Goal: Task Accomplishment & Management: Manage account settings

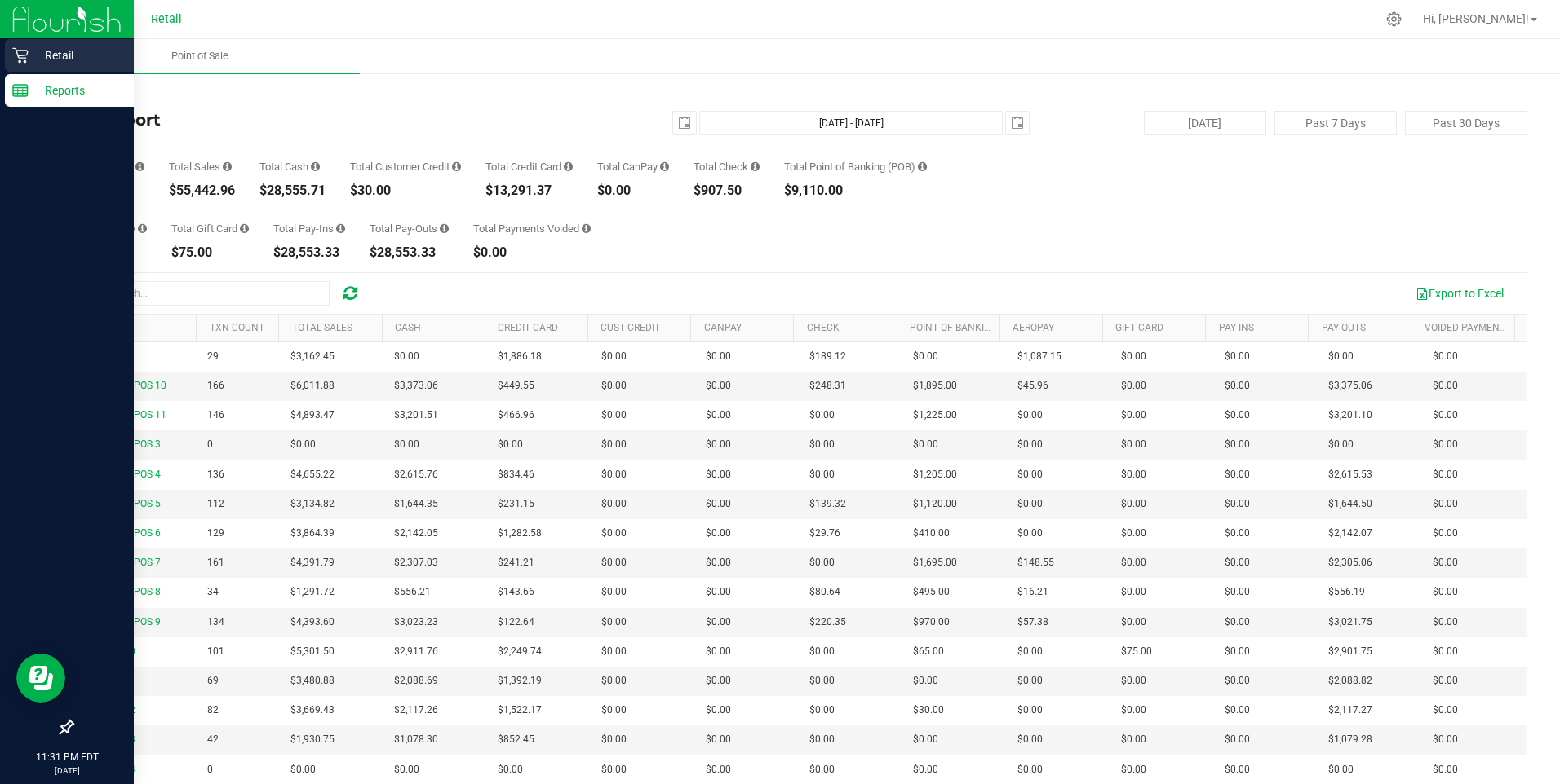
click at [55, 53] on p "Retail" at bounding box center [77, 56] width 98 height 20
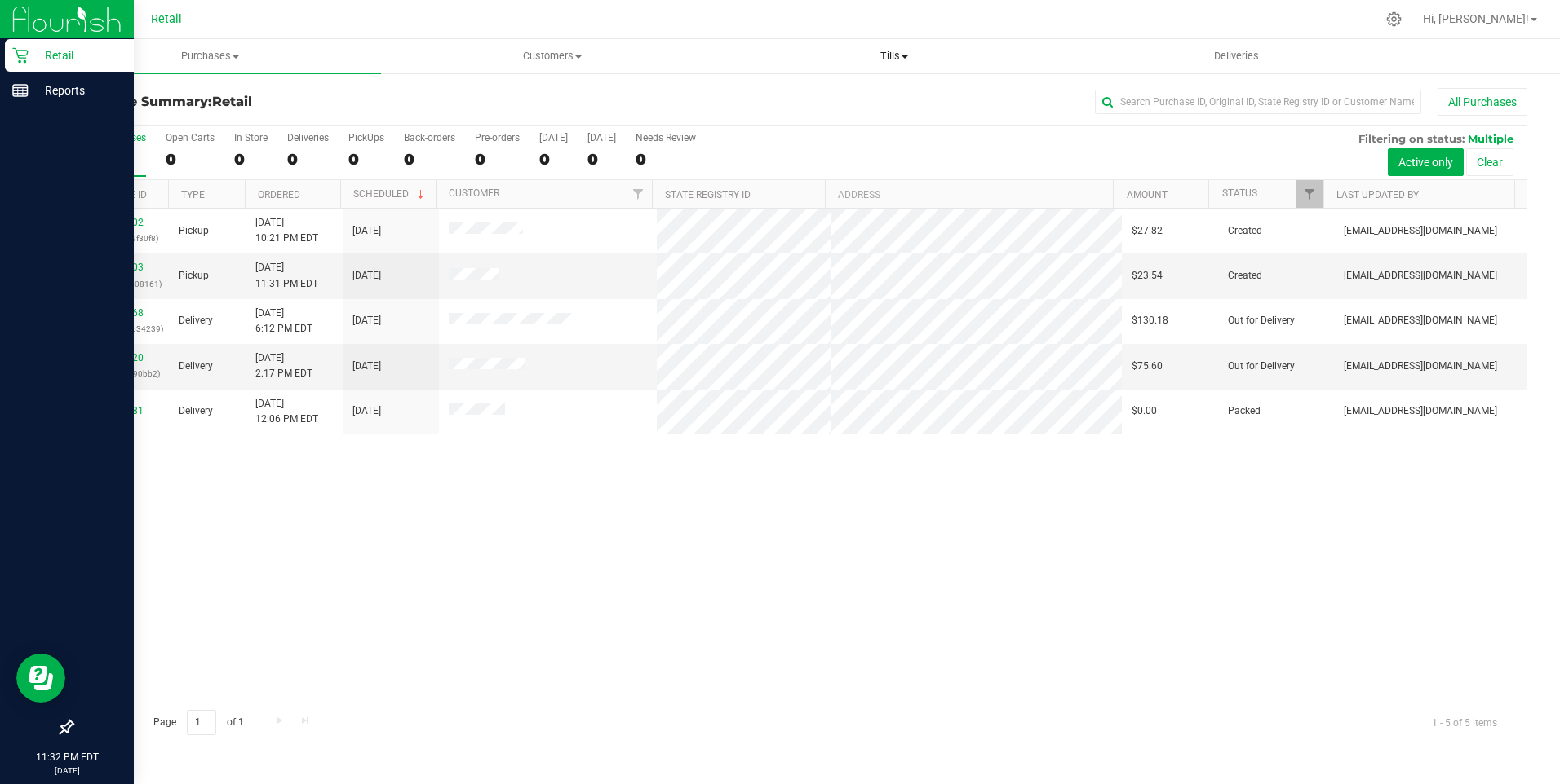
click at [899, 58] on span "Tills" at bounding box center [895, 56] width 340 height 15
click at [811, 98] on span "Manage tills" at bounding box center [779, 98] width 110 height 14
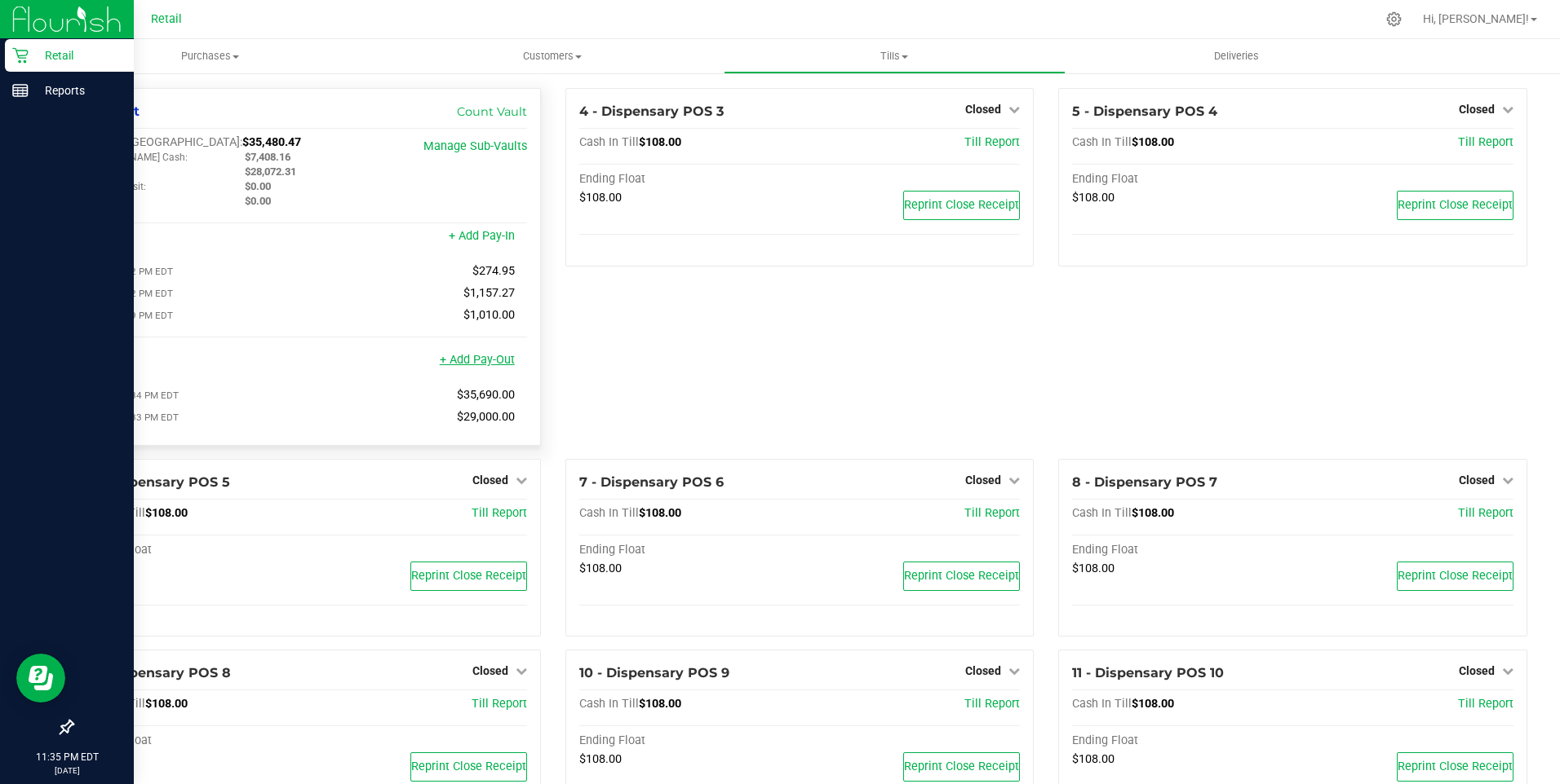
click at [478, 367] on link "+ Add Pay-Out" at bounding box center [477, 360] width 75 height 14
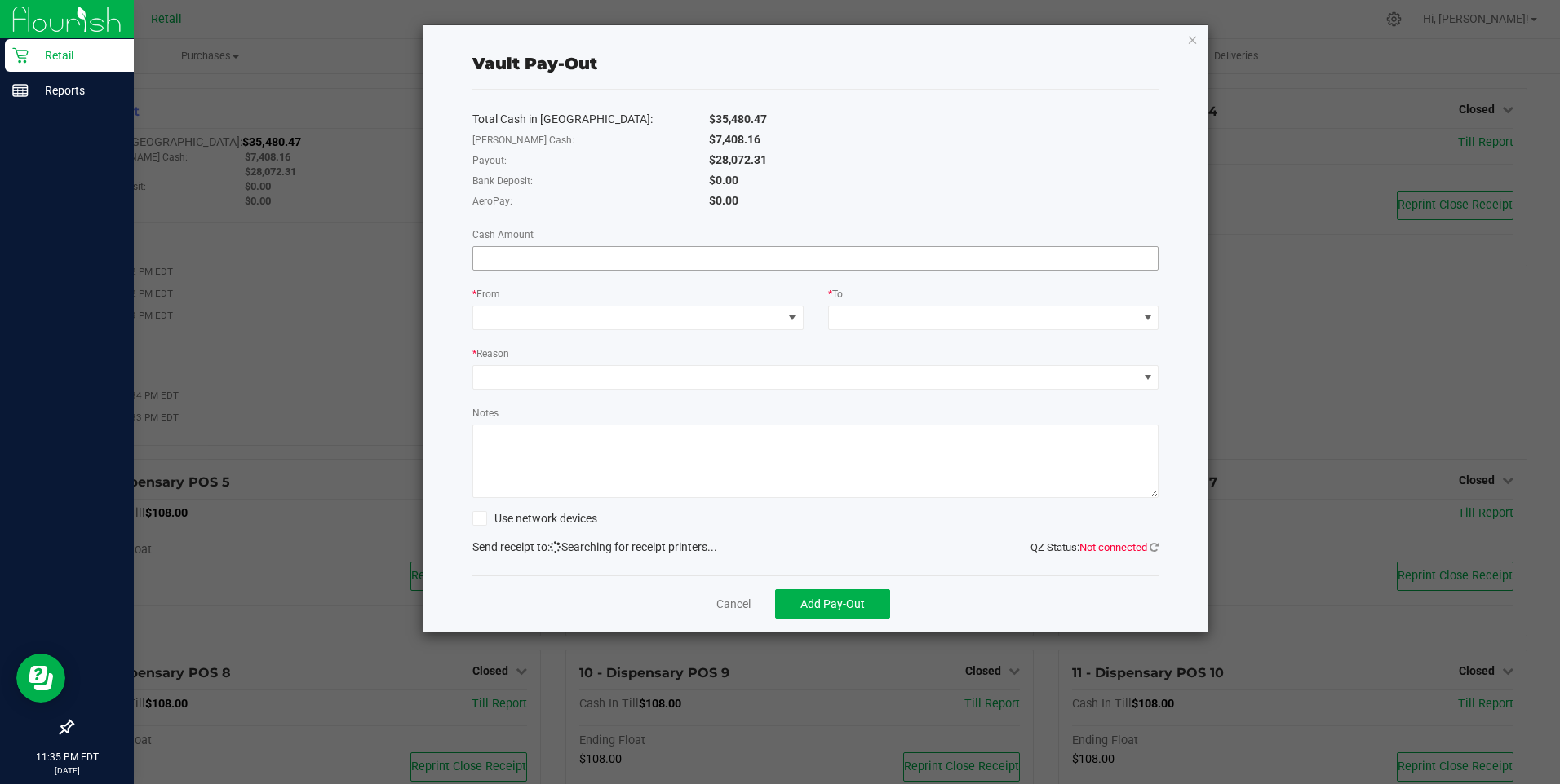
click at [538, 258] on input at bounding box center [816, 257] width 685 height 22
type input "$28,072.00"
click at [505, 318] on span at bounding box center [627, 317] width 309 height 22
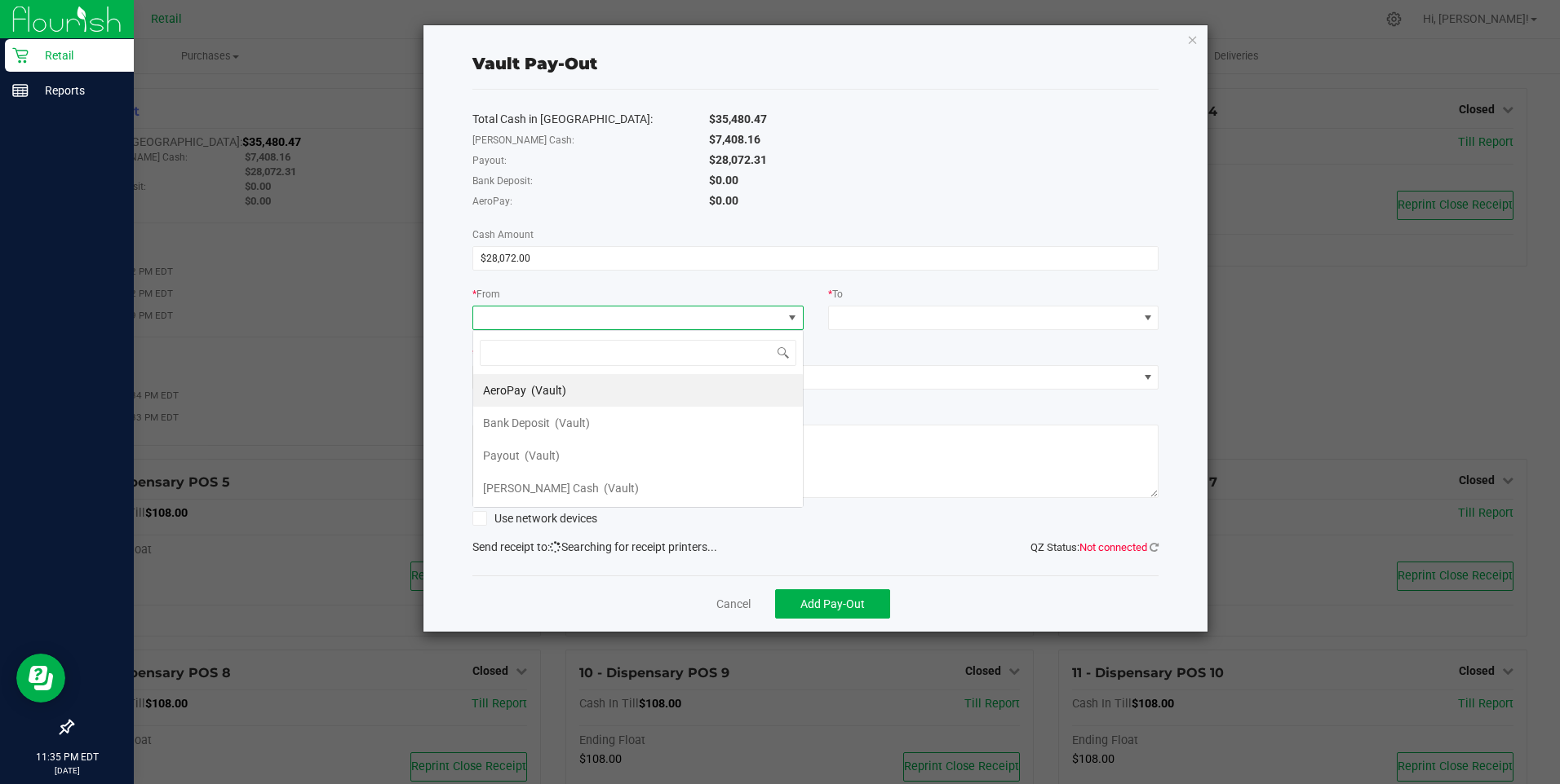
scroll to position [24, 332]
click at [799, 312] on span at bounding box center [791, 317] width 20 height 22
click at [791, 317] on span at bounding box center [791, 317] width 13 height 13
click at [571, 452] on li "Payout (Vault)" at bounding box center [638, 455] width 330 height 32
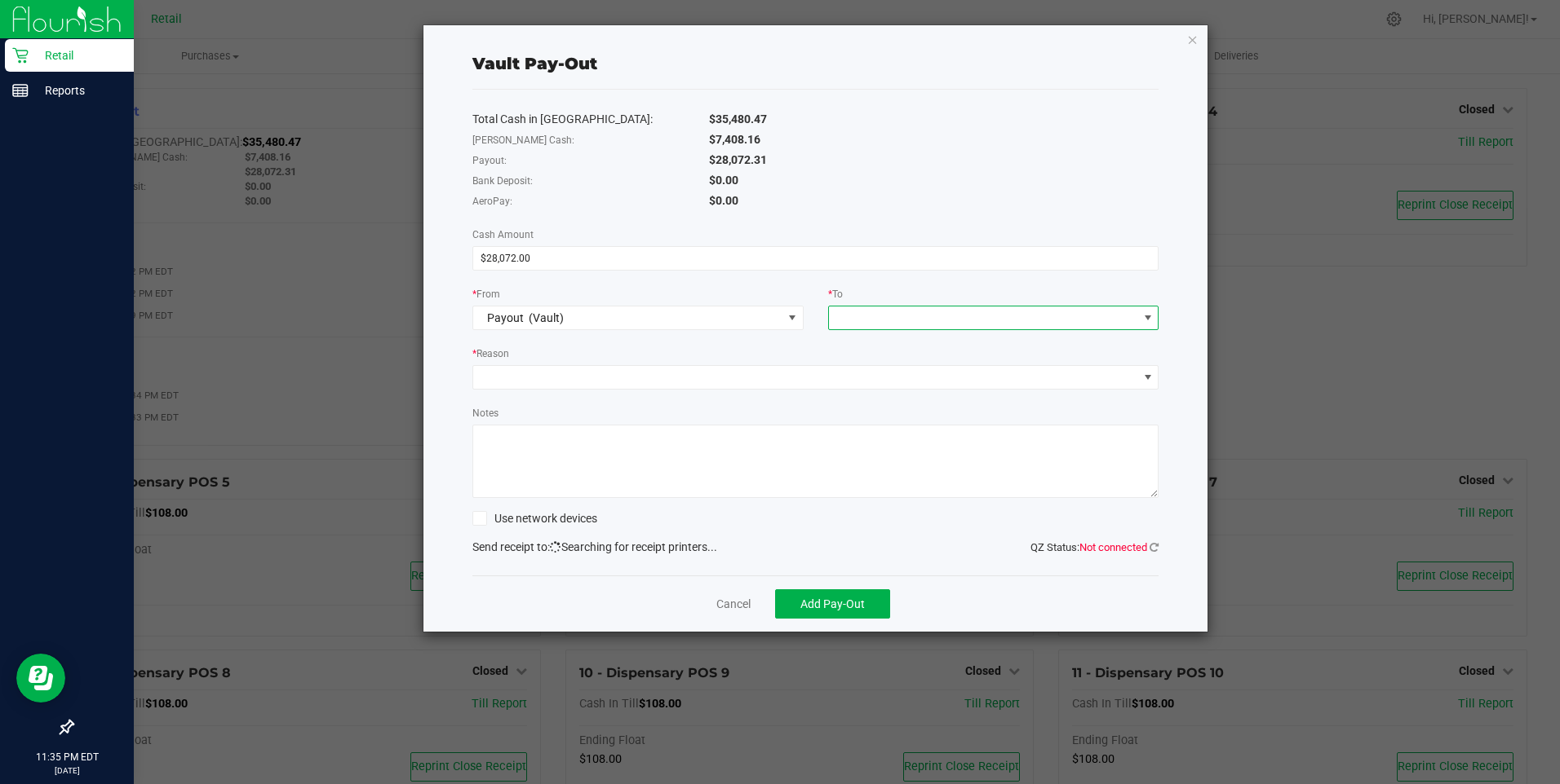
click at [1148, 320] on span at bounding box center [1147, 317] width 13 height 13
click at [959, 516] on span "(Vault)" at bounding box center [977, 521] width 35 height 13
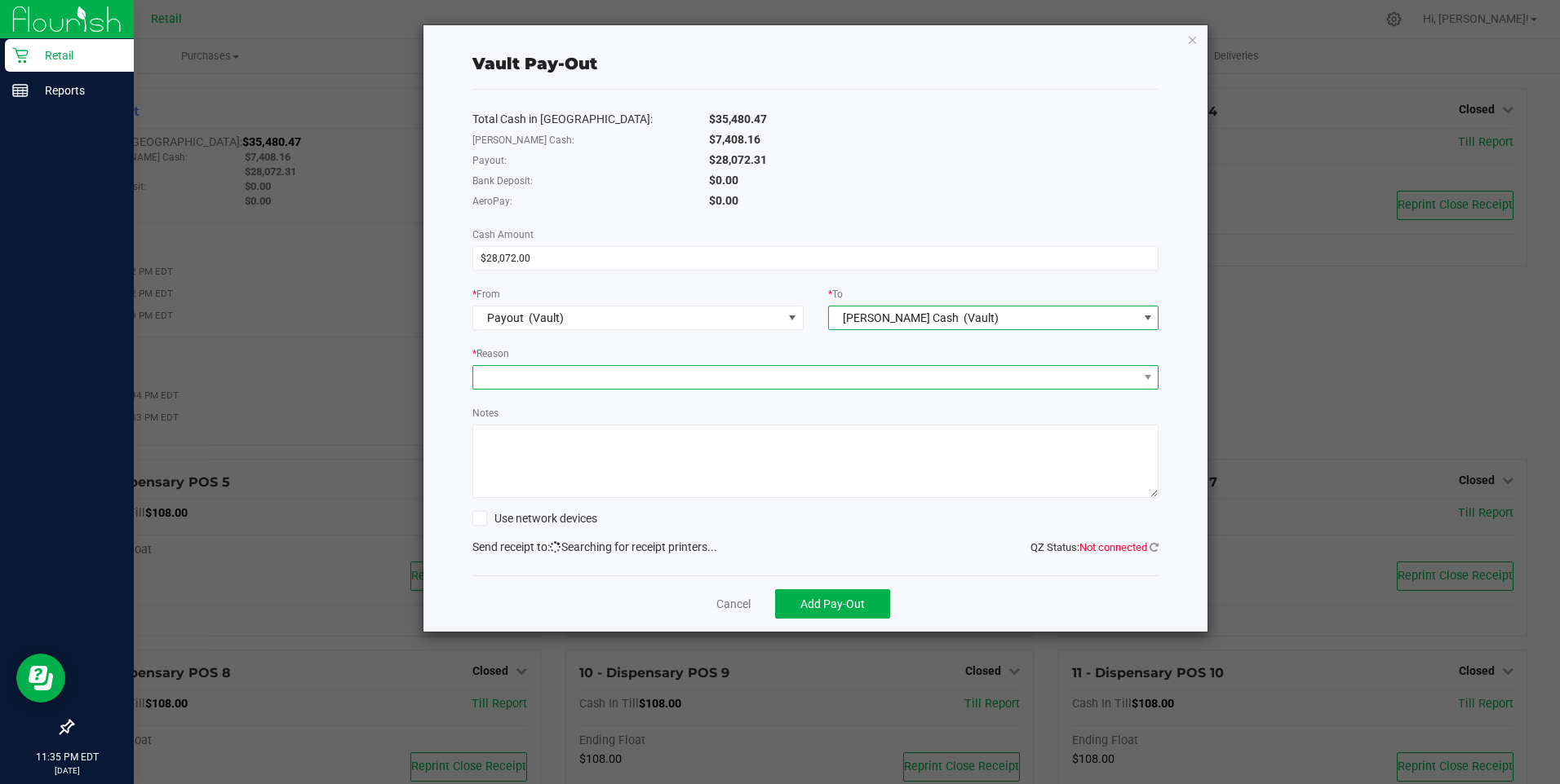
click at [559, 382] on span at bounding box center [806, 376] width 665 height 22
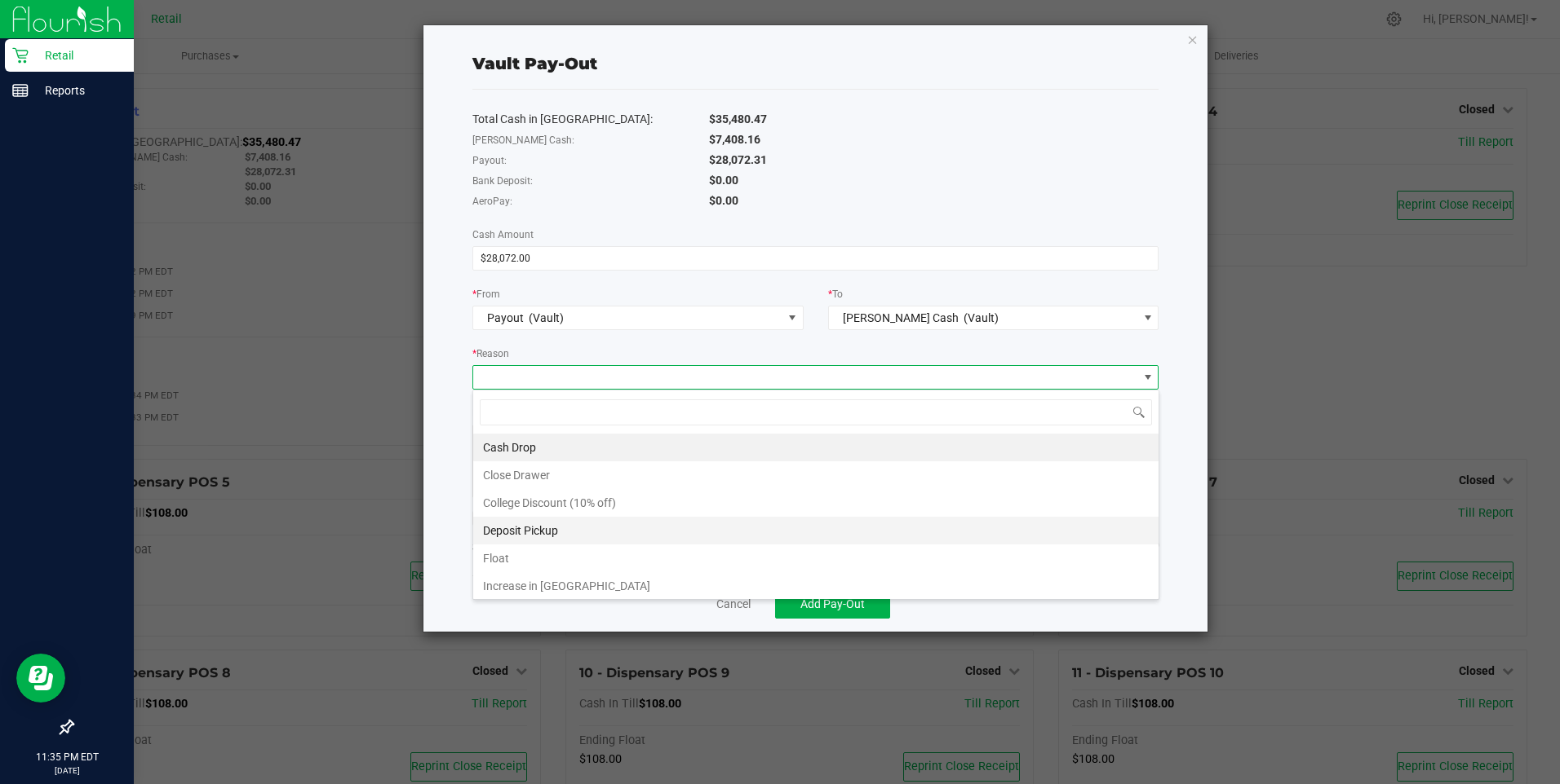
scroll to position [31, 0]
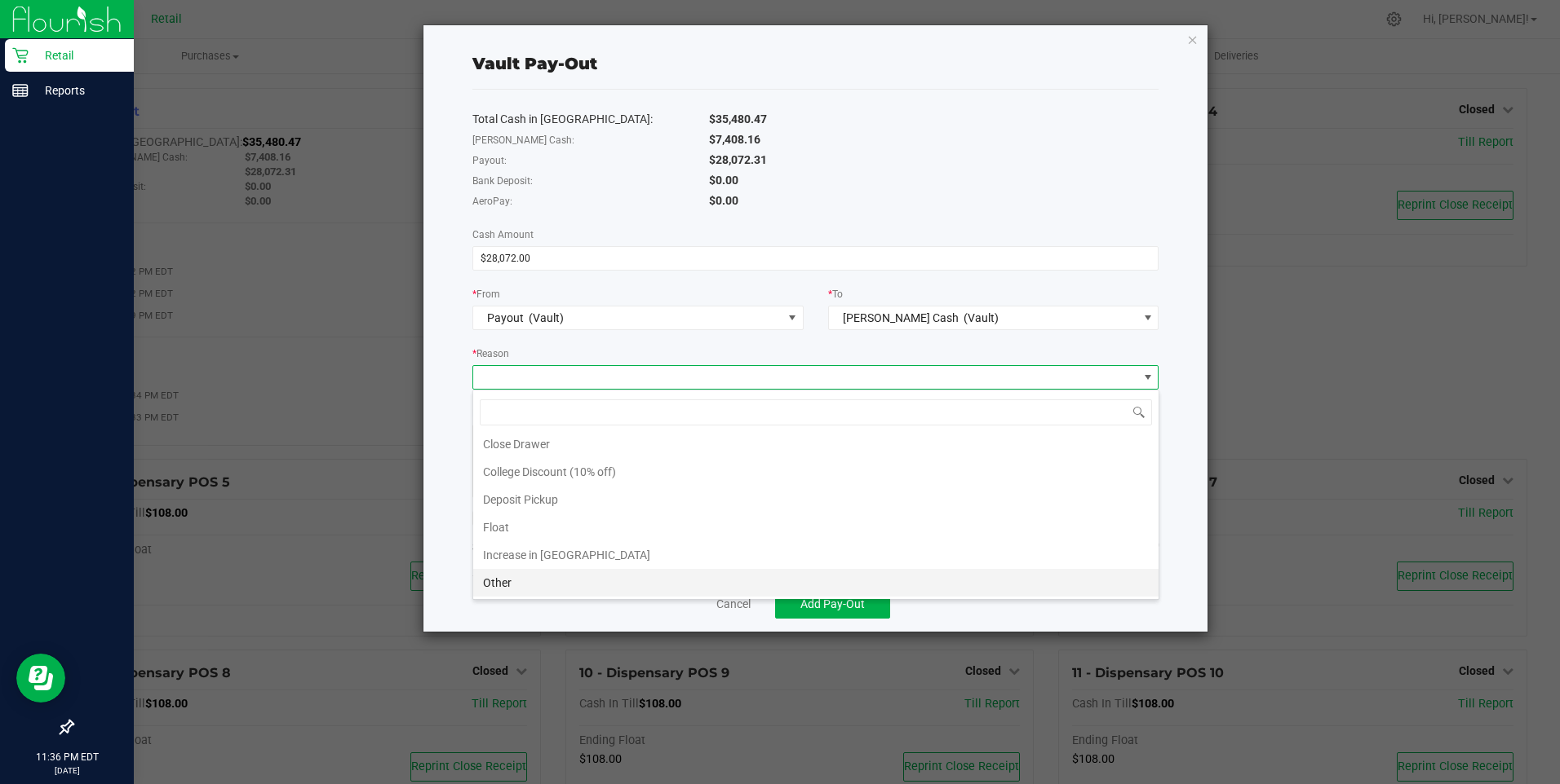
click at [517, 582] on li "Other" at bounding box center [816, 583] width 685 height 27
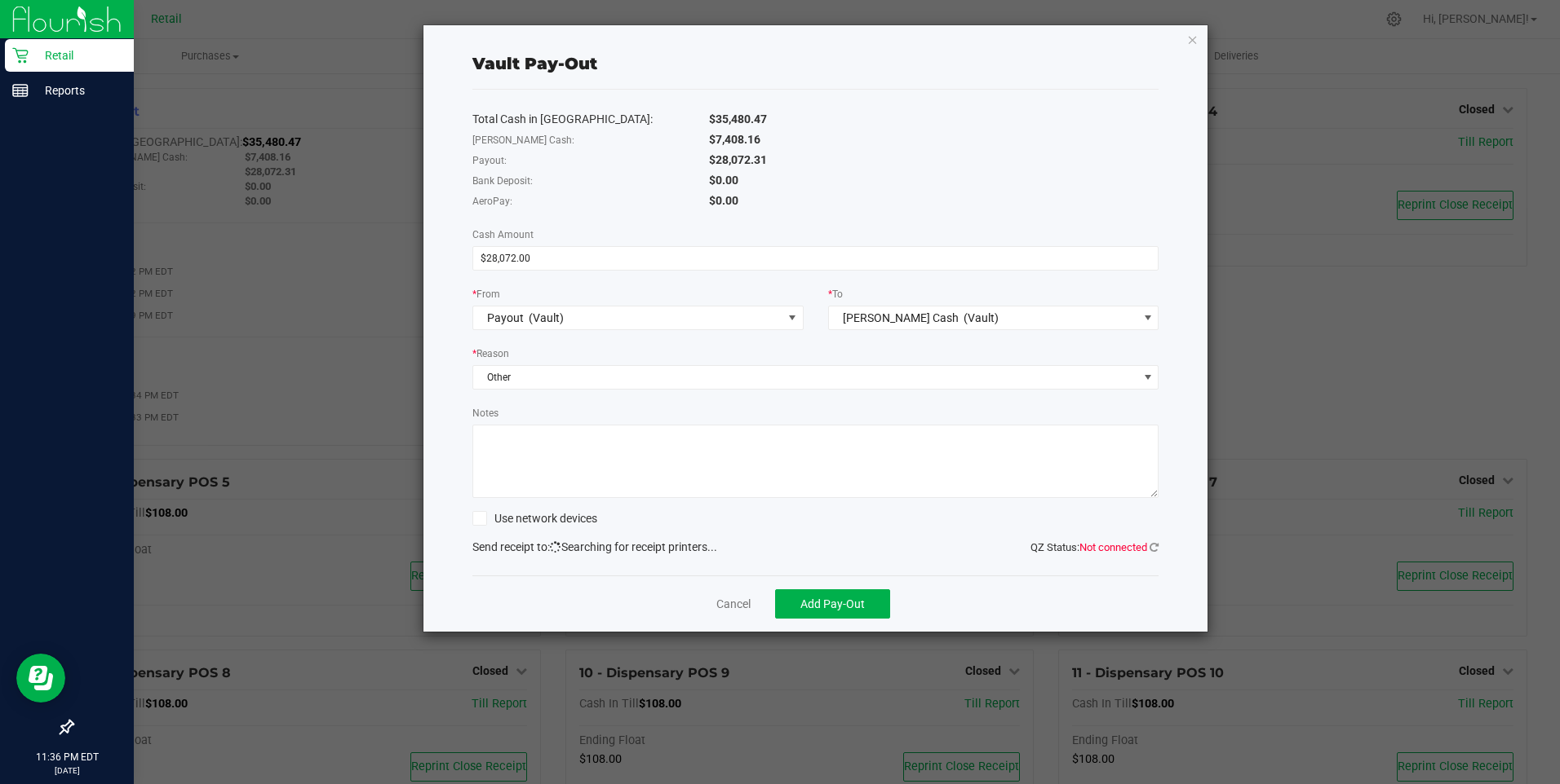
click at [541, 443] on textarea "Notes" at bounding box center [816, 461] width 687 height 73
type textarea "JG"
click at [531, 257] on input "28072" at bounding box center [816, 257] width 685 height 22
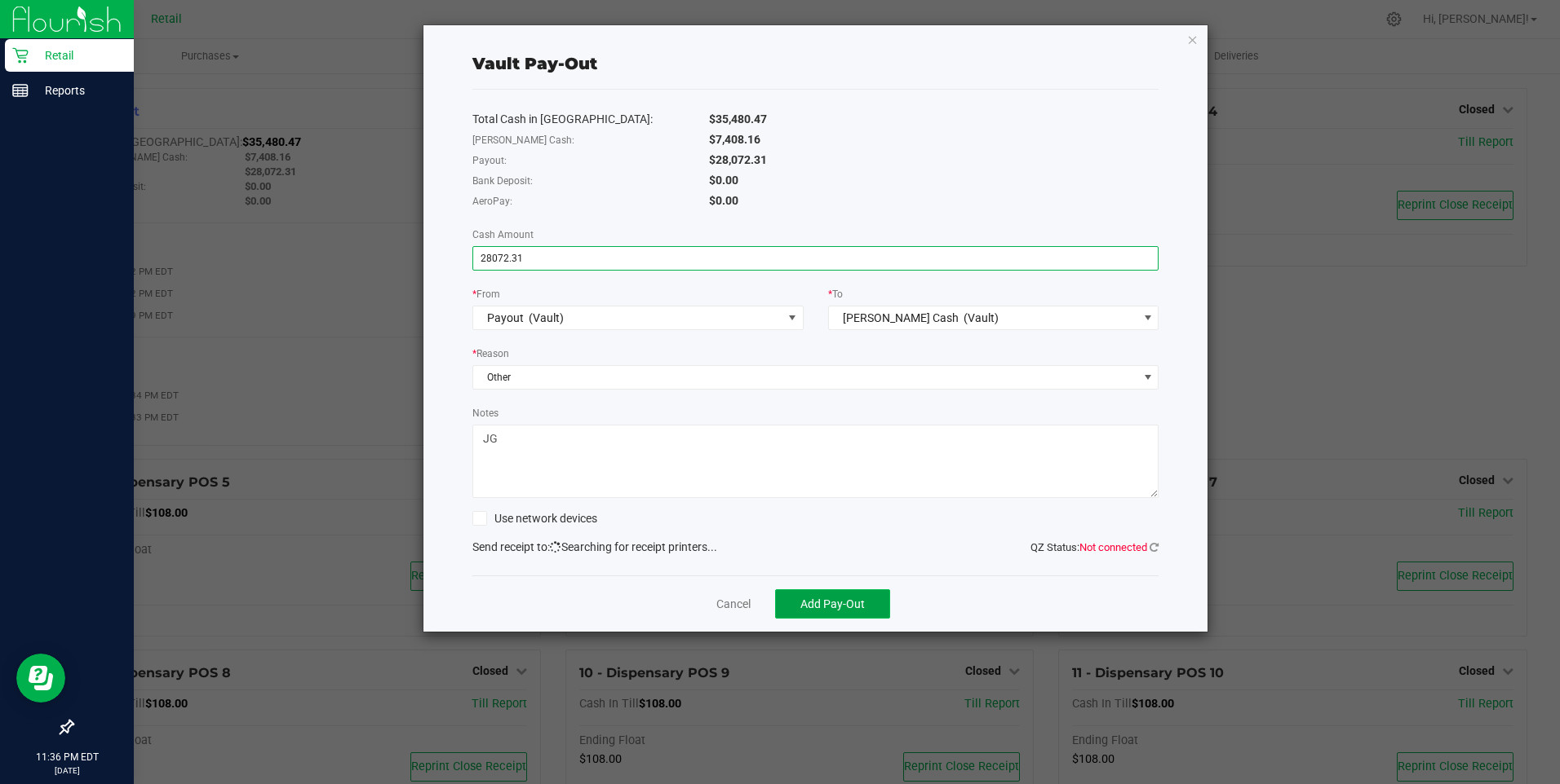
type input "$28,072.31"
click at [844, 606] on span "Add Pay-Out" at bounding box center [832, 604] width 64 height 13
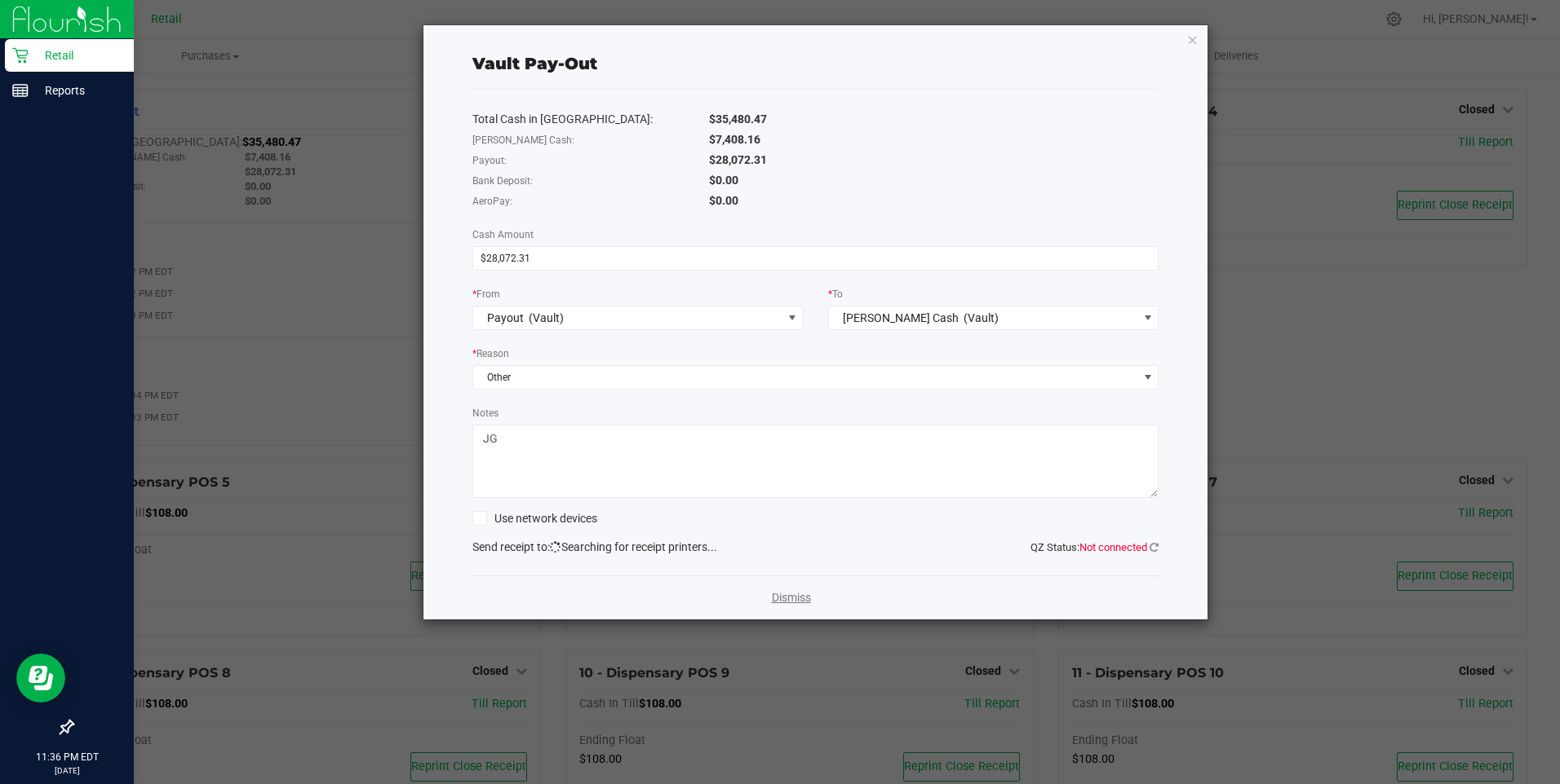
click at [789, 595] on link "Dismiss" at bounding box center [791, 599] width 39 height 18
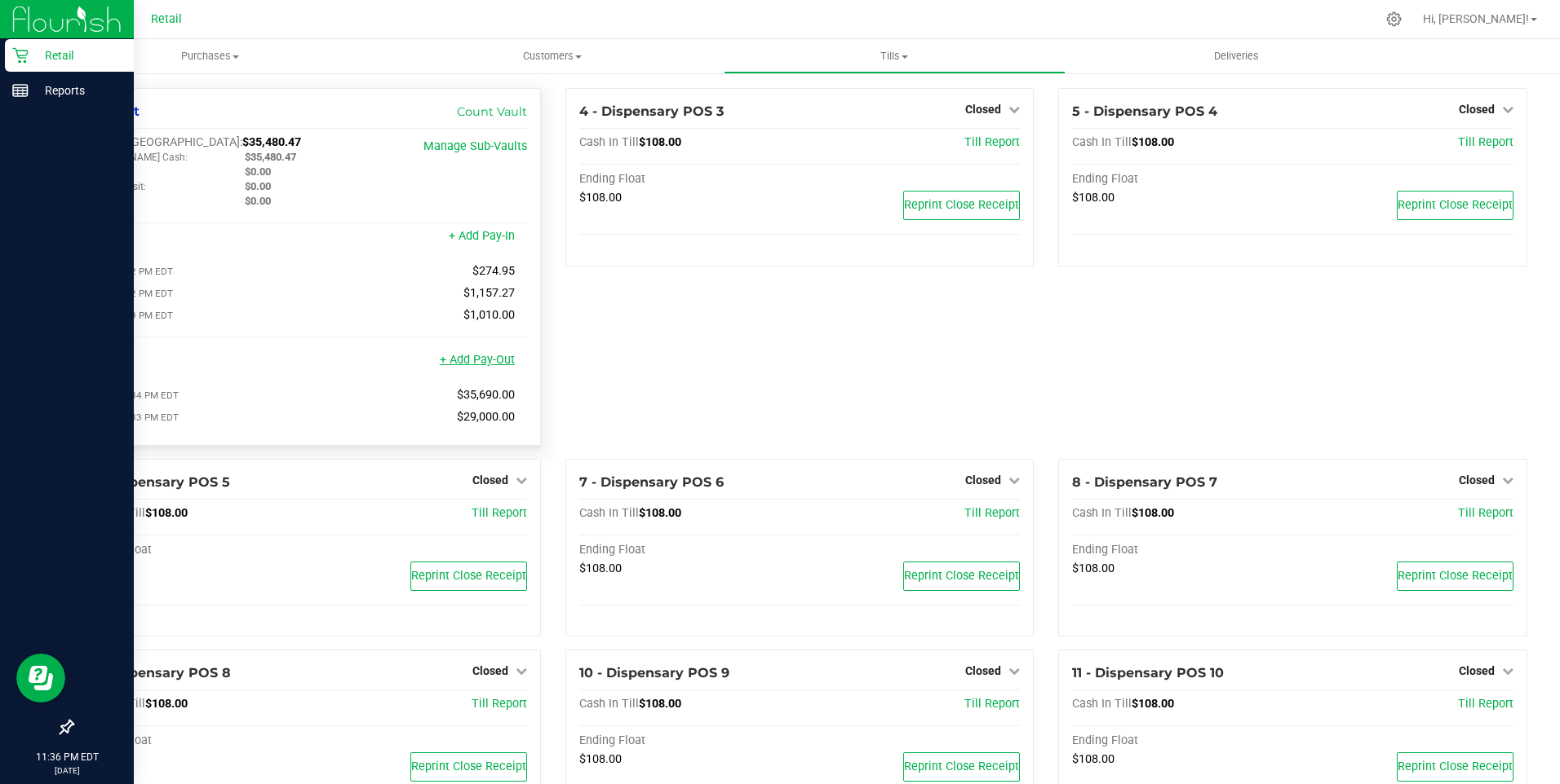
click at [469, 366] on link "+ Add Pay-Out" at bounding box center [477, 360] width 75 height 14
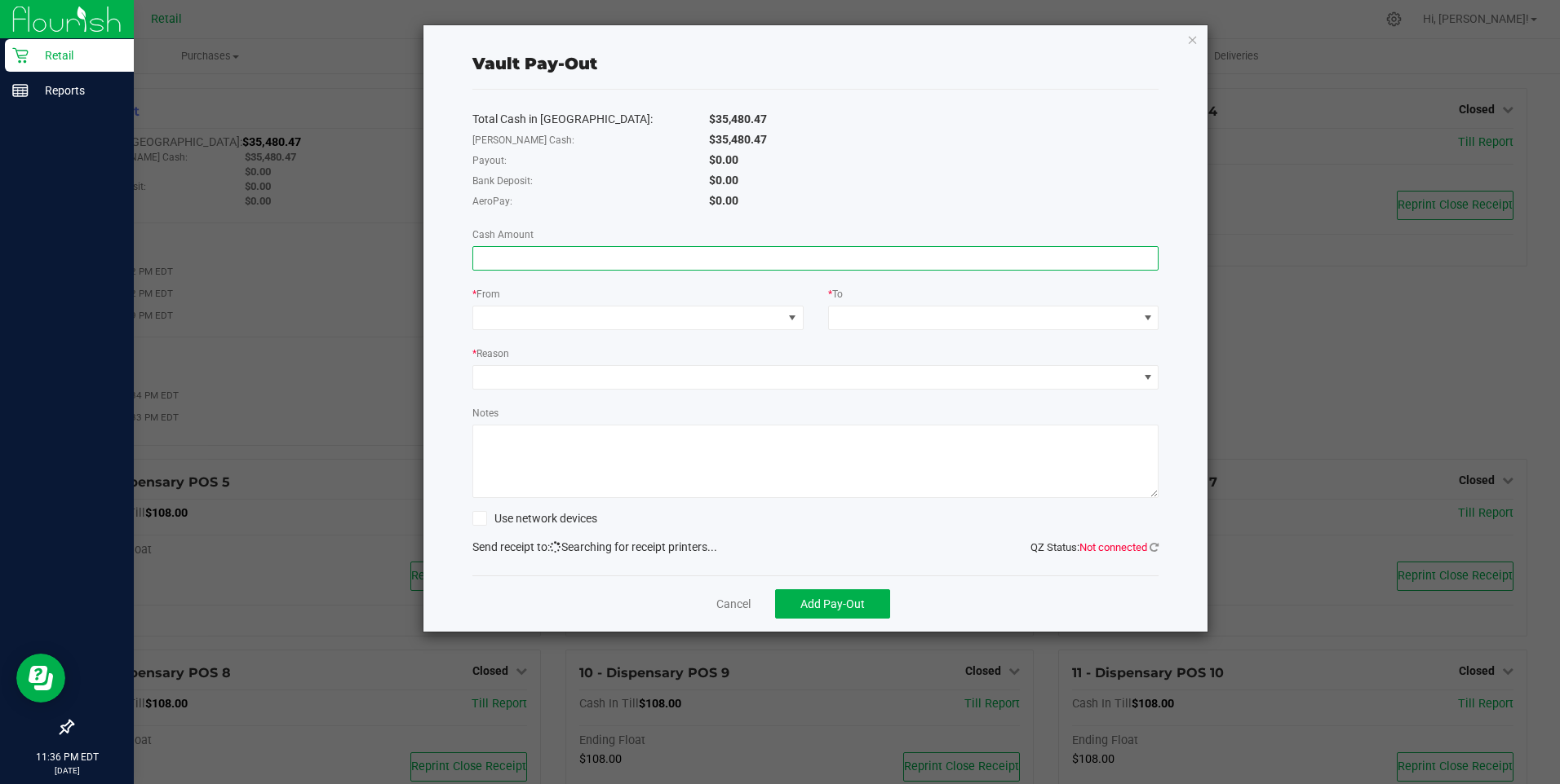
click at [512, 264] on input at bounding box center [816, 257] width 685 height 22
type input "$27,850.00"
click at [791, 316] on span at bounding box center [791, 317] width 13 height 13
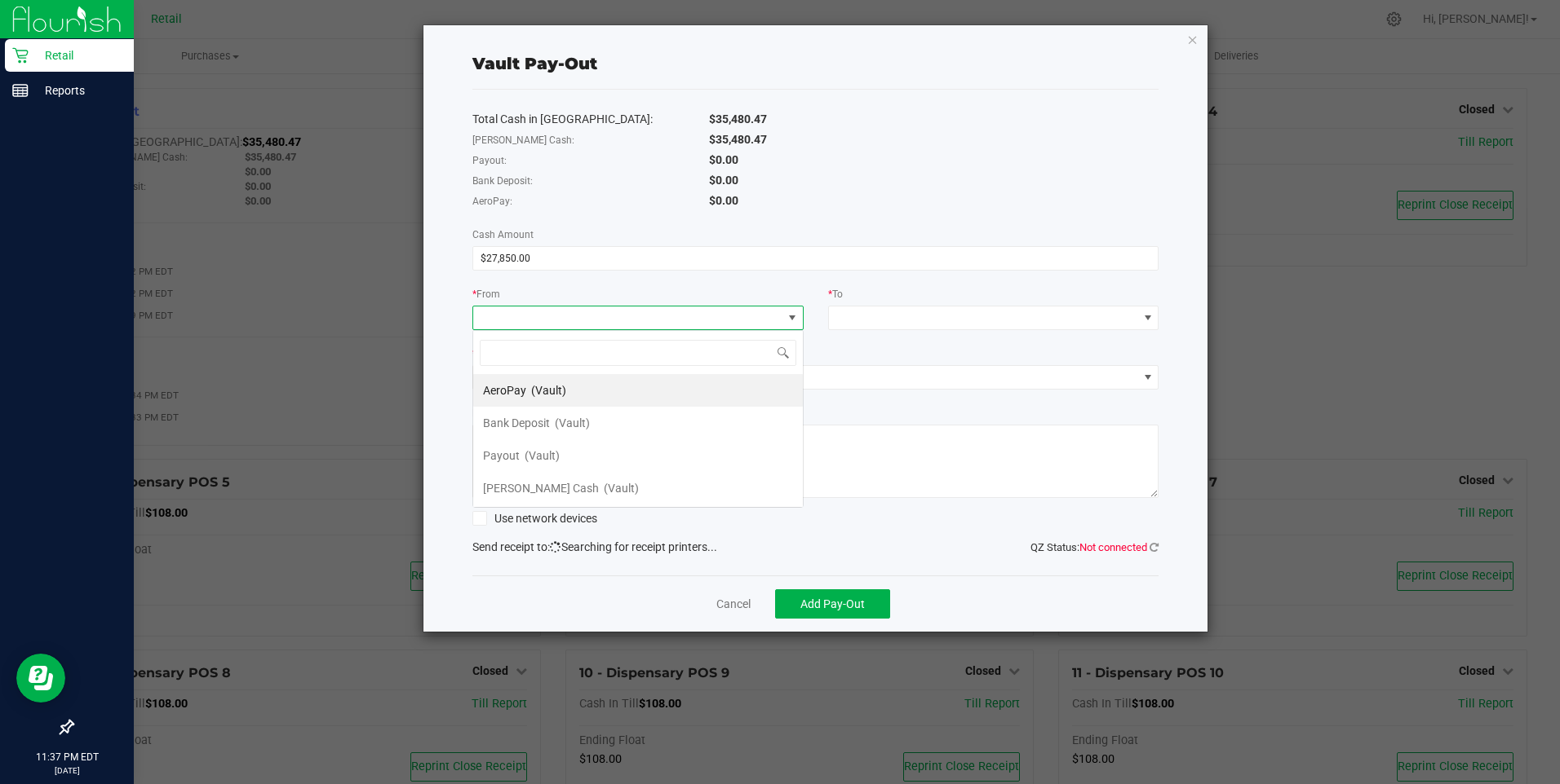
scroll to position [24, 332]
click at [559, 419] on span "(Vault)" at bounding box center [573, 422] width 35 height 13
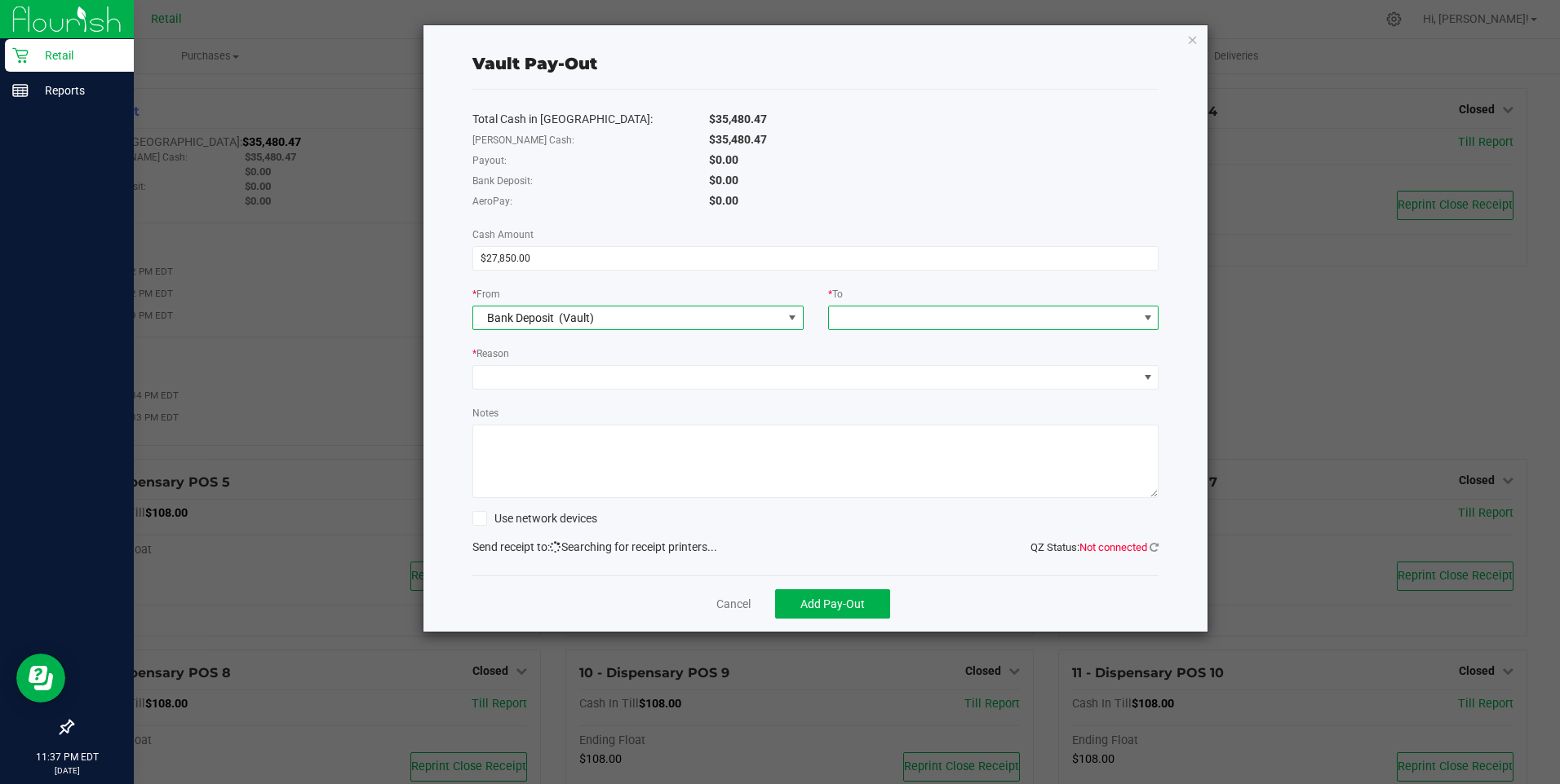
click at [1148, 316] on span at bounding box center [1147, 317] width 13 height 13
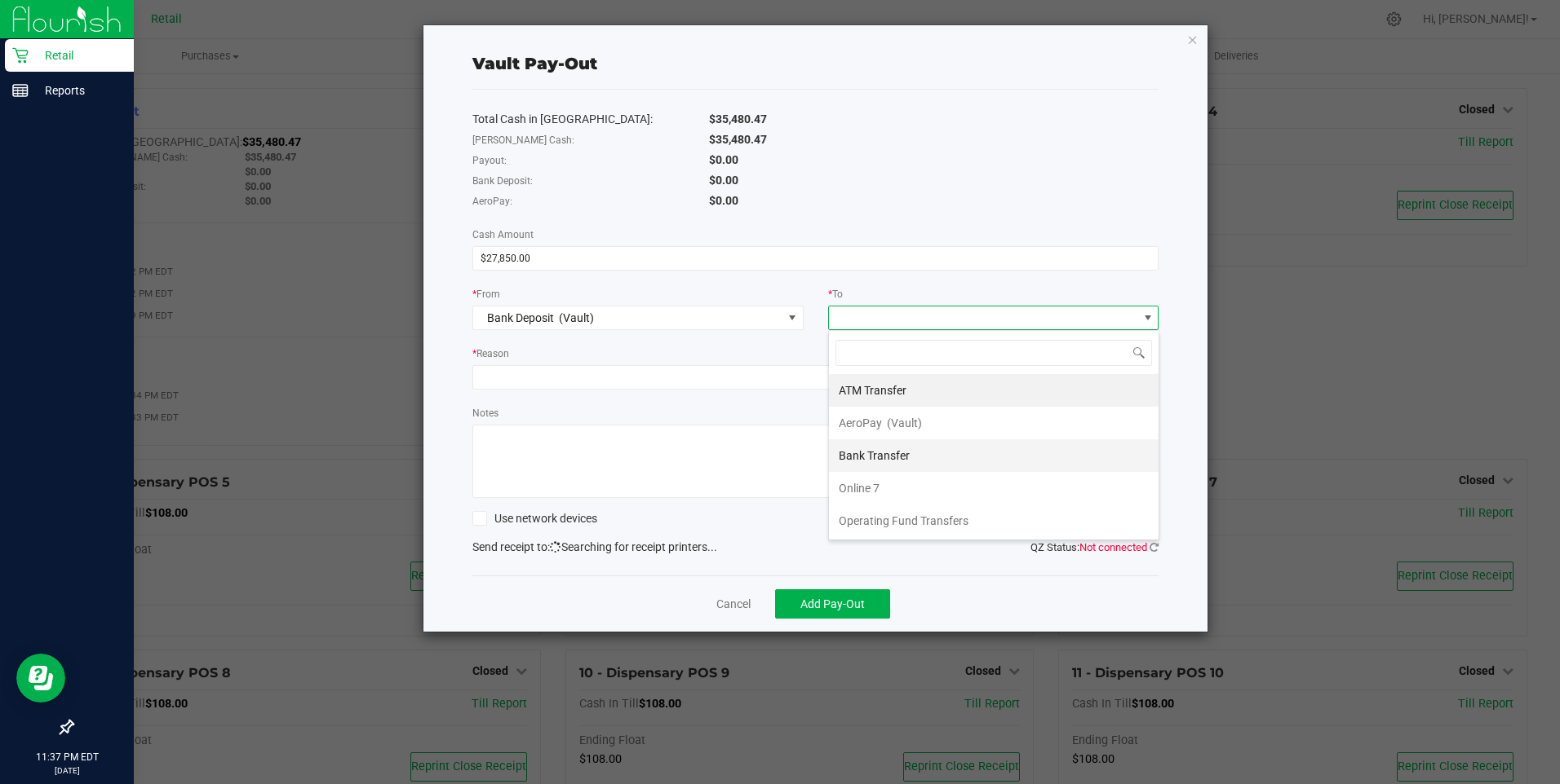
click at [913, 453] on li "Bank Transfer" at bounding box center [994, 455] width 330 height 32
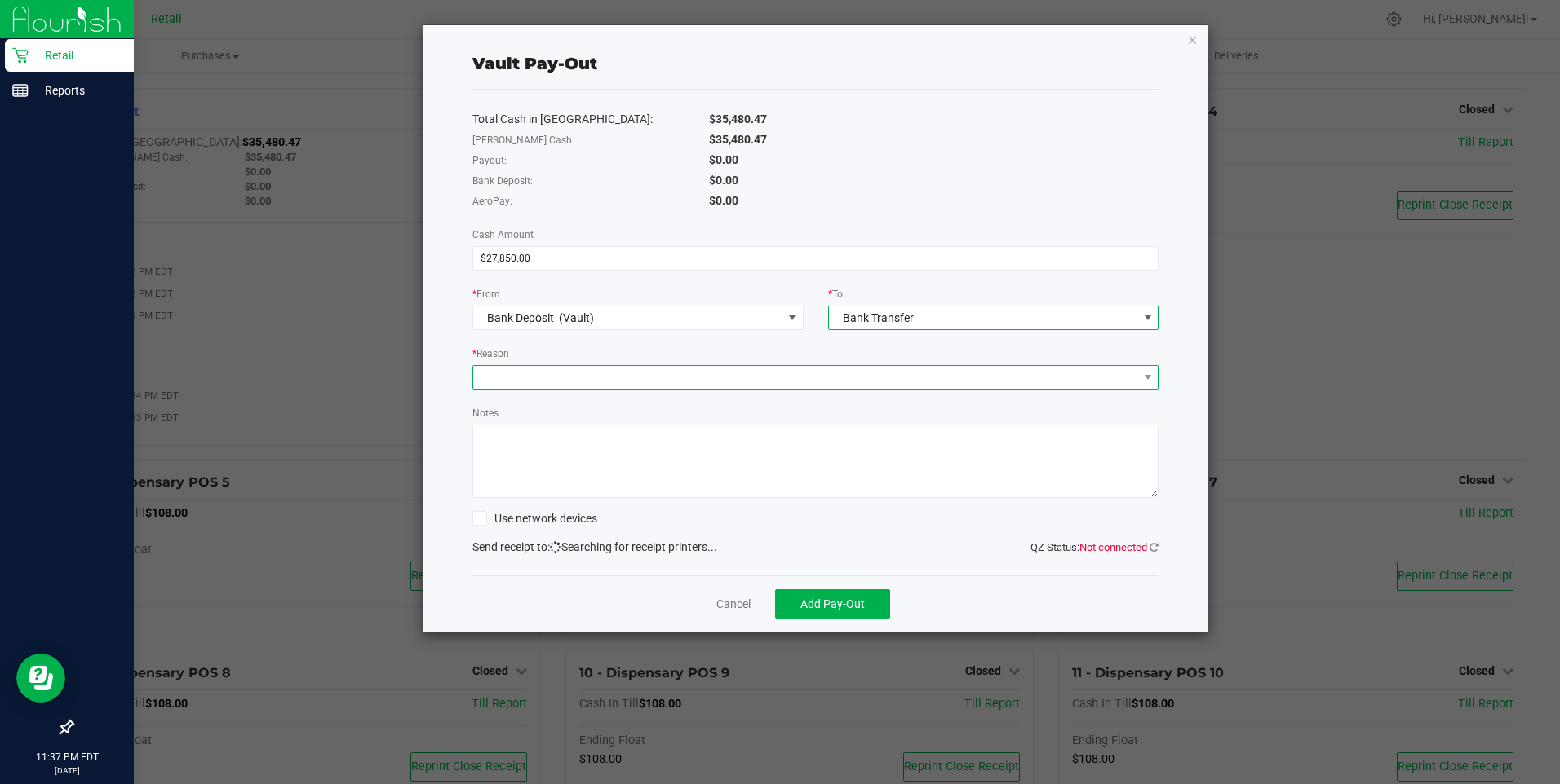
click at [536, 376] on span at bounding box center [806, 376] width 665 height 22
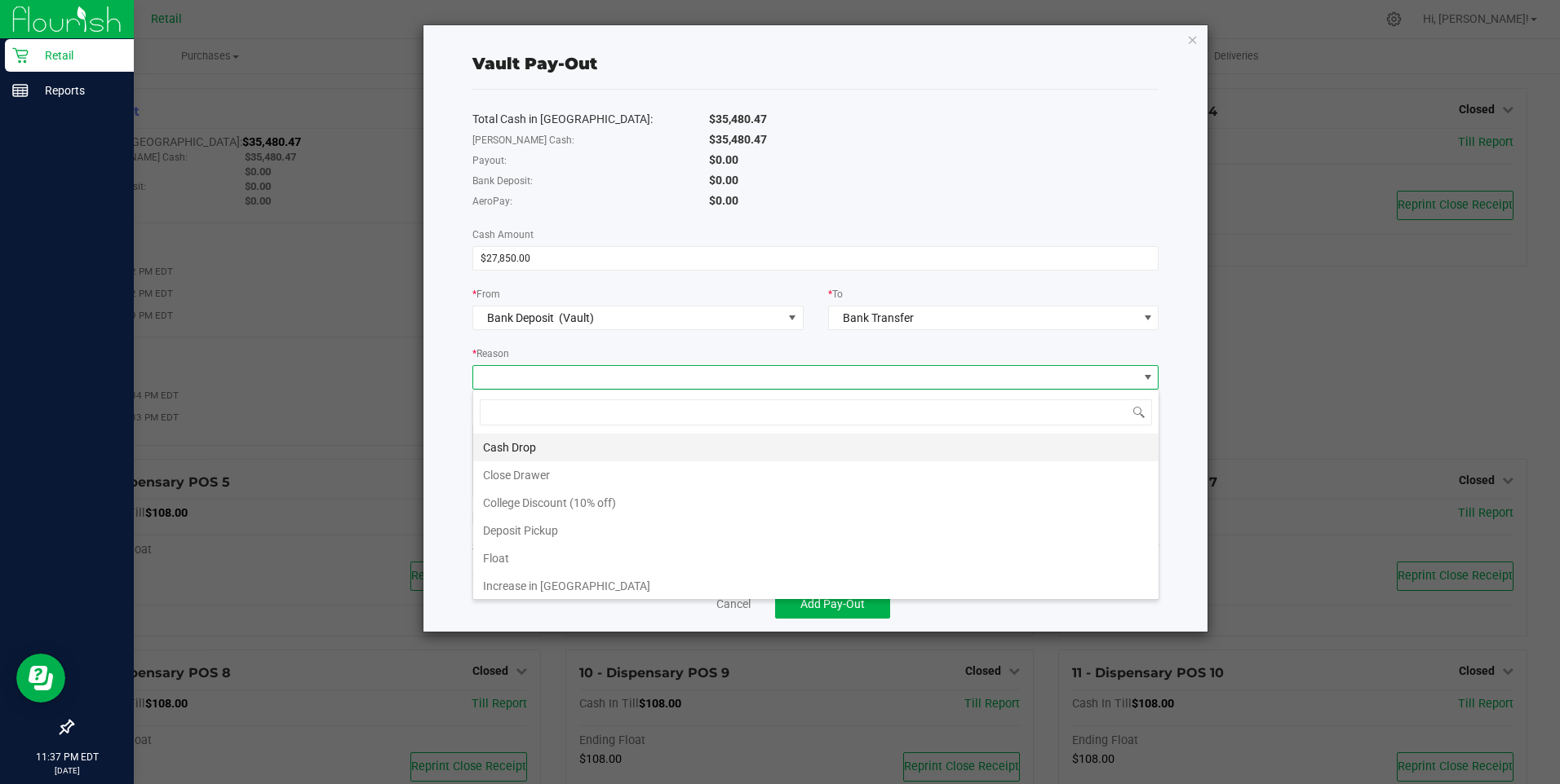
scroll to position [31, 0]
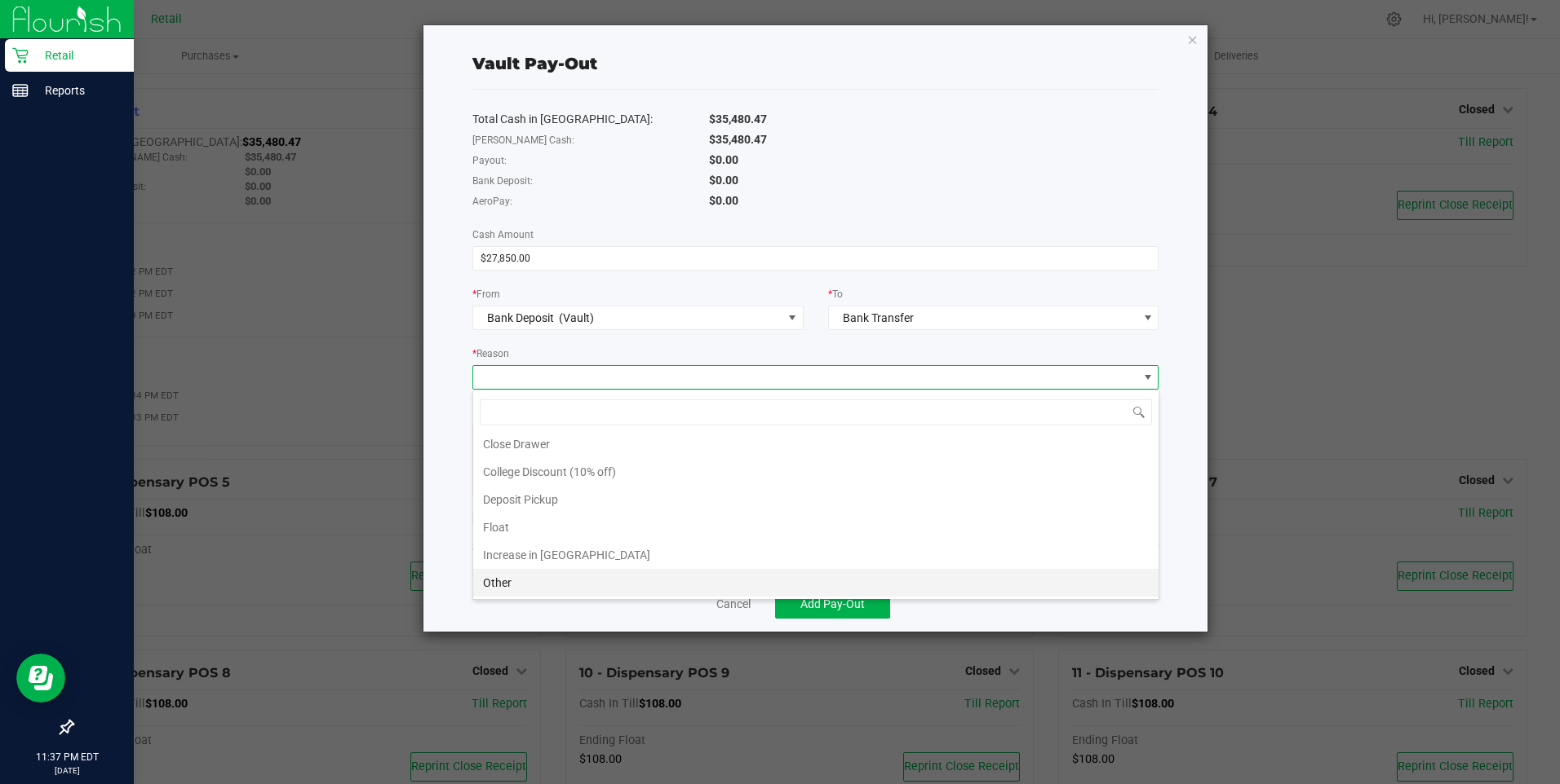
click at [550, 580] on li "Other" at bounding box center [816, 583] width 685 height 27
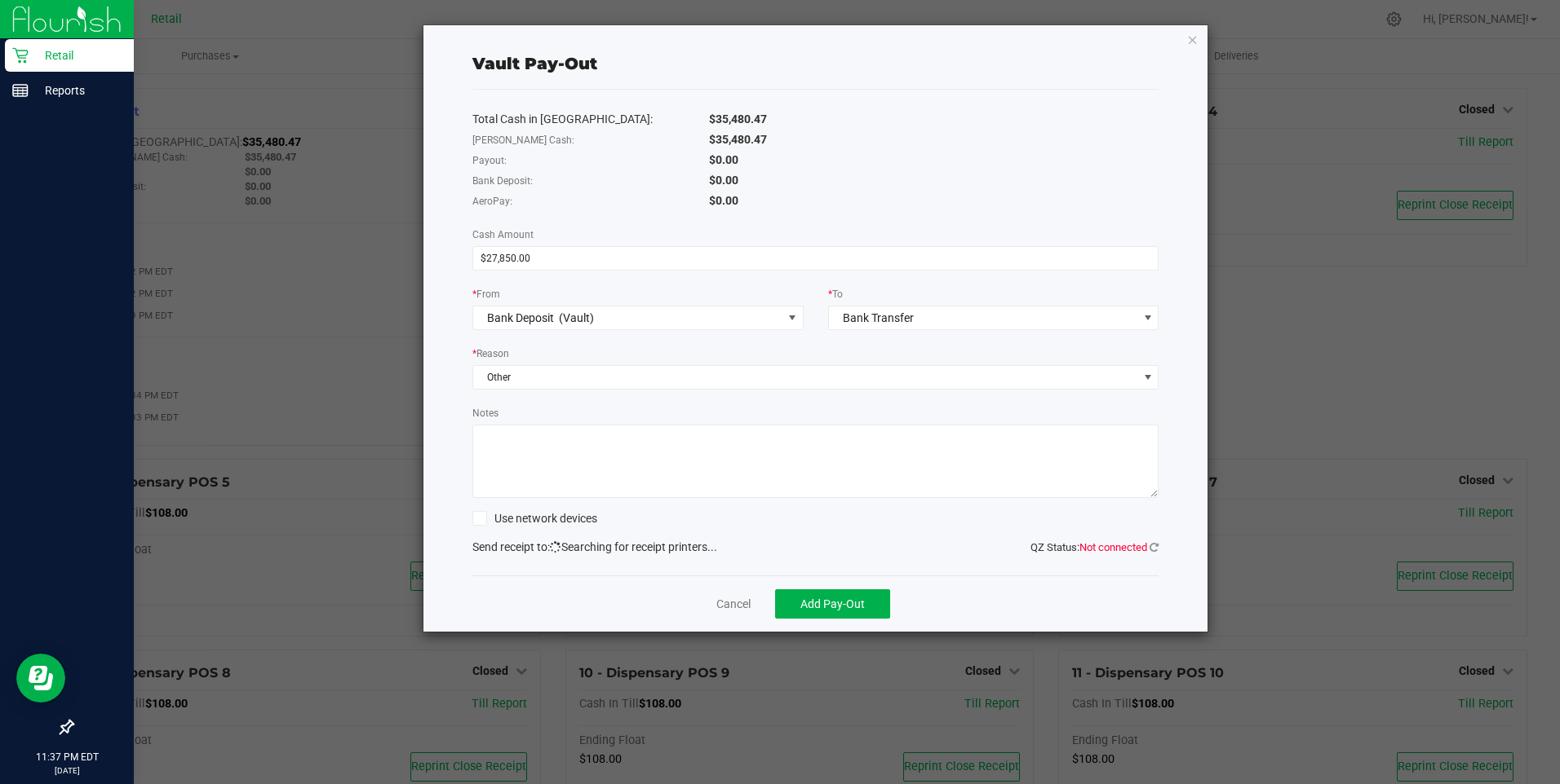
click at [536, 450] on textarea "Notes" at bounding box center [816, 461] width 687 height 73
type textarea "JG"
click at [835, 608] on span "Add Pay-Out" at bounding box center [832, 604] width 64 height 13
click at [853, 600] on span "Add Pay-Out" at bounding box center [832, 604] width 64 height 13
click at [553, 256] on input "27850" at bounding box center [816, 257] width 685 height 22
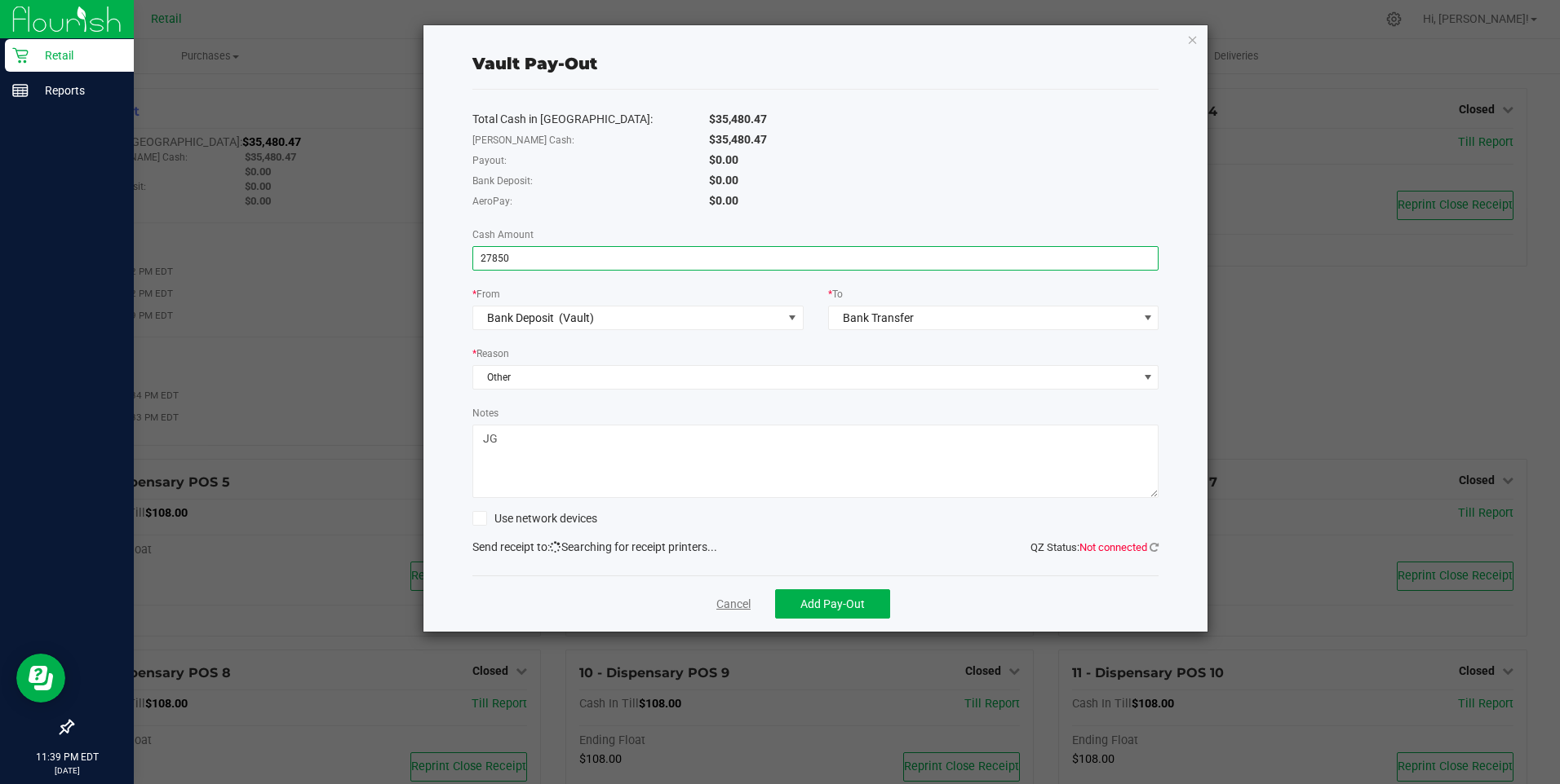
type input "$27,850.00"
click at [736, 601] on link "Cancel" at bounding box center [733, 605] width 34 height 18
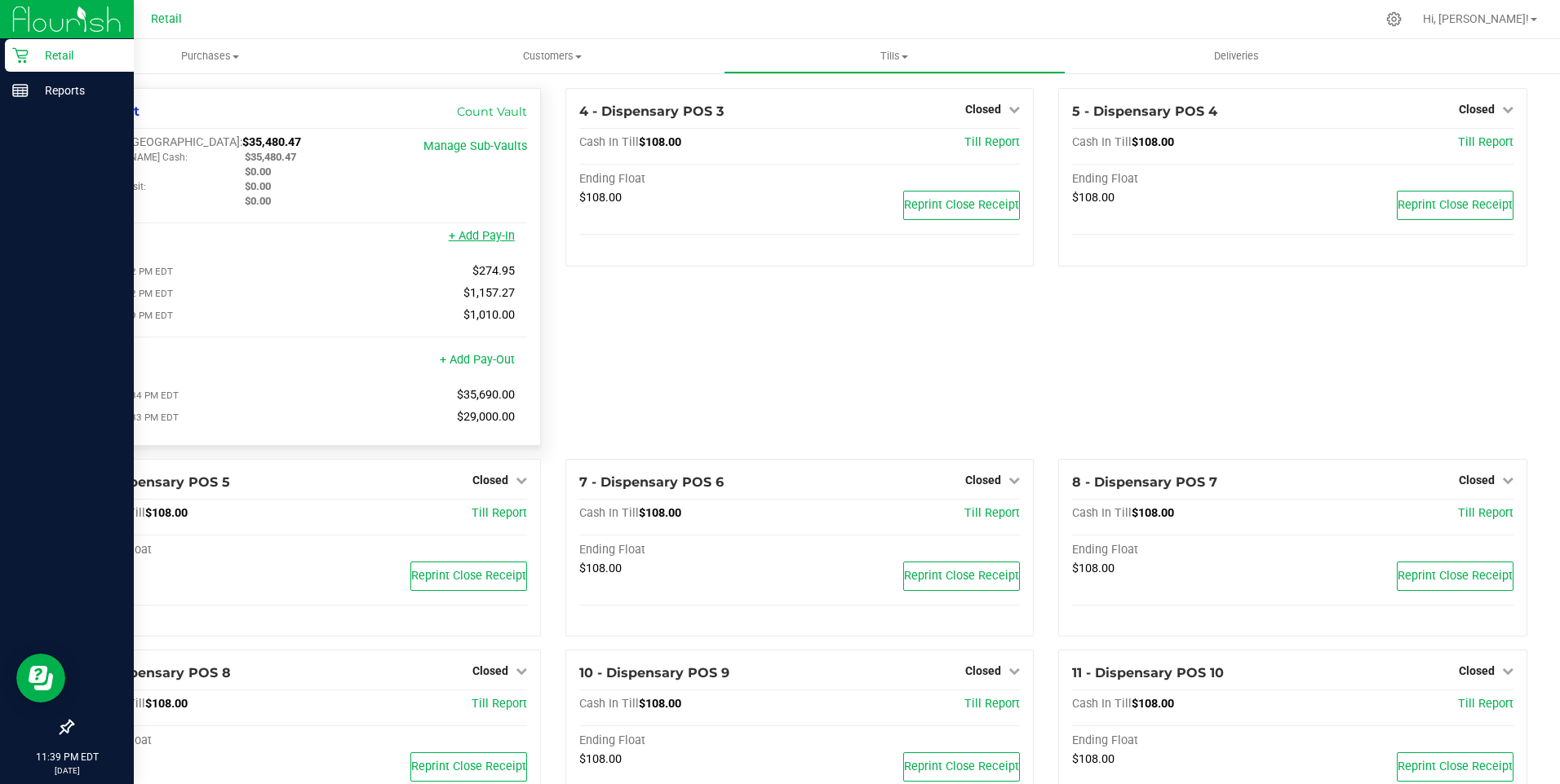
click at [489, 238] on link "+ Add Pay-In" at bounding box center [482, 236] width 66 height 14
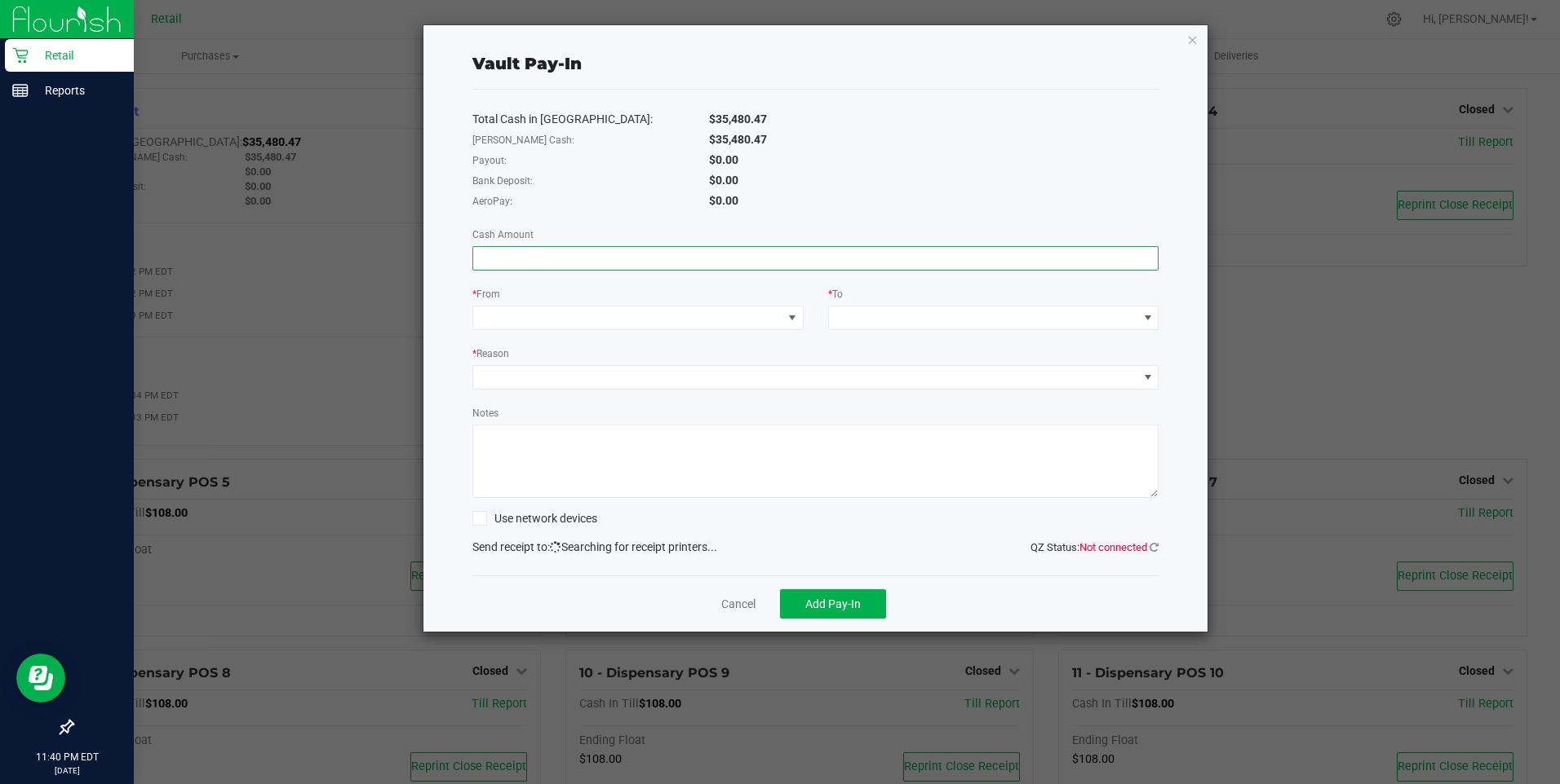
click at [488, 256] on input at bounding box center [816, 257] width 685 height 22
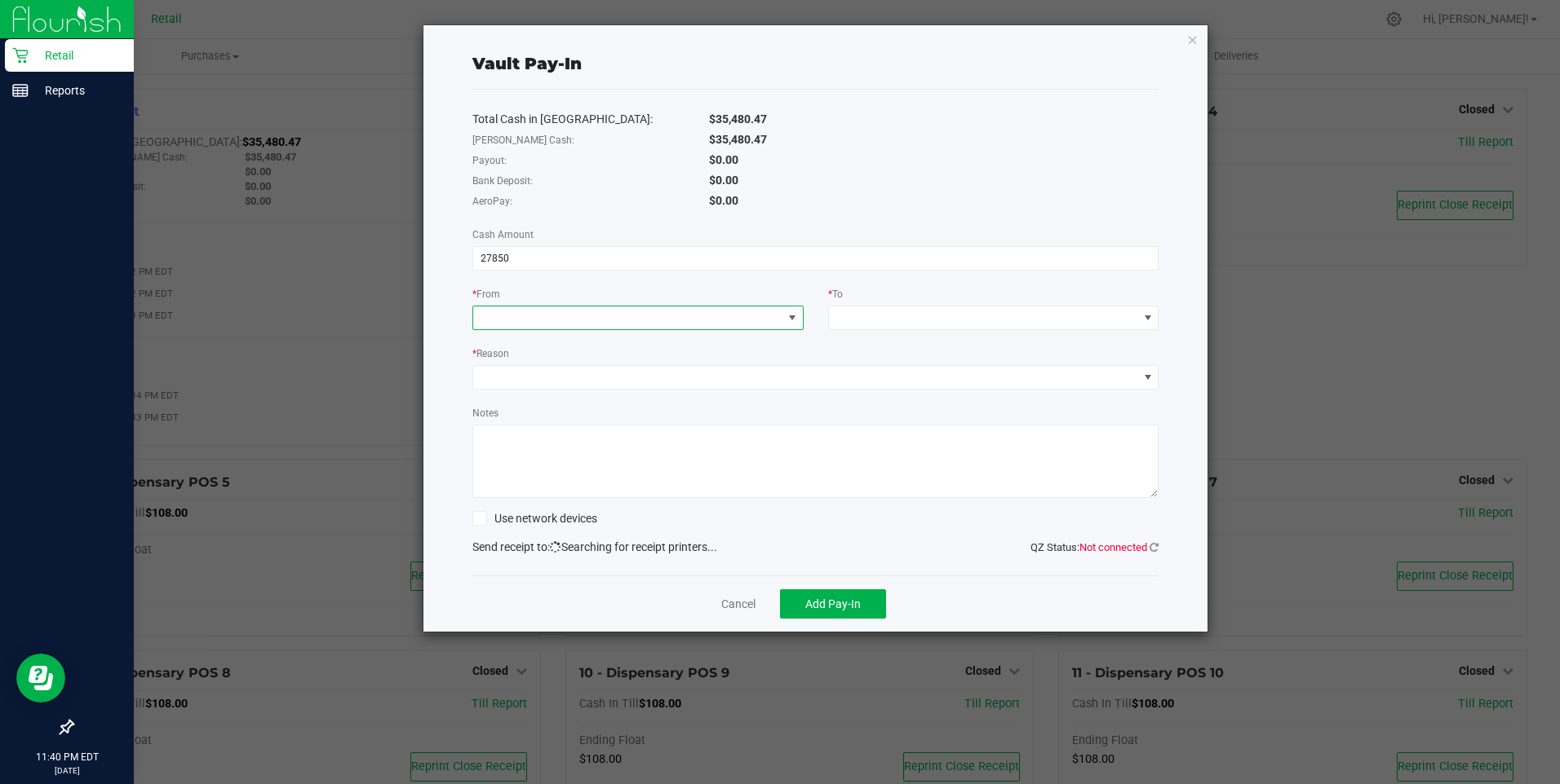
type input "$27,850.00"
click at [793, 316] on span at bounding box center [791, 317] width 13 height 13
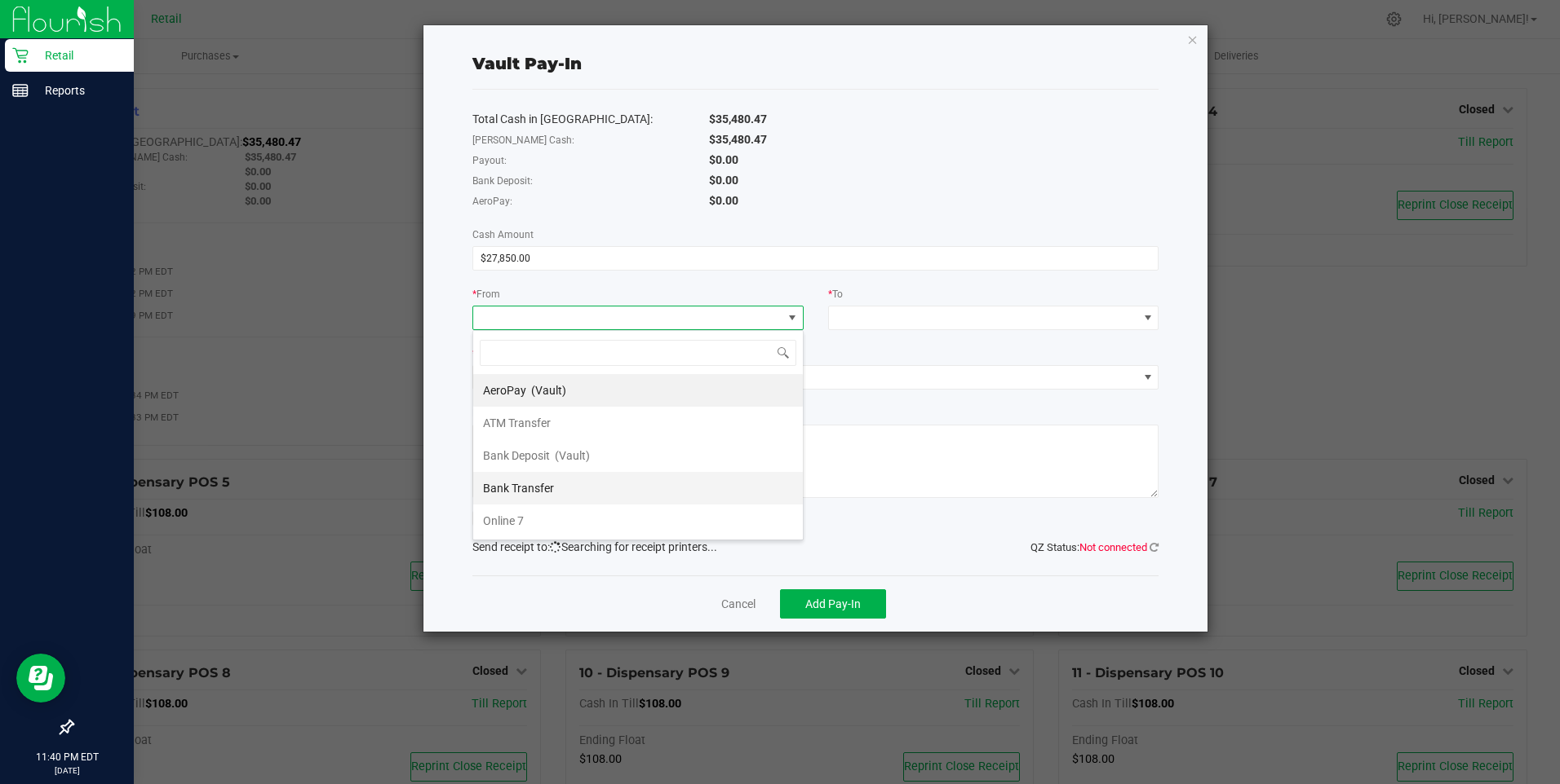
click at [608, 485] on li "Bank Transfer" at bounding box center [638, 488] width 330 height 32
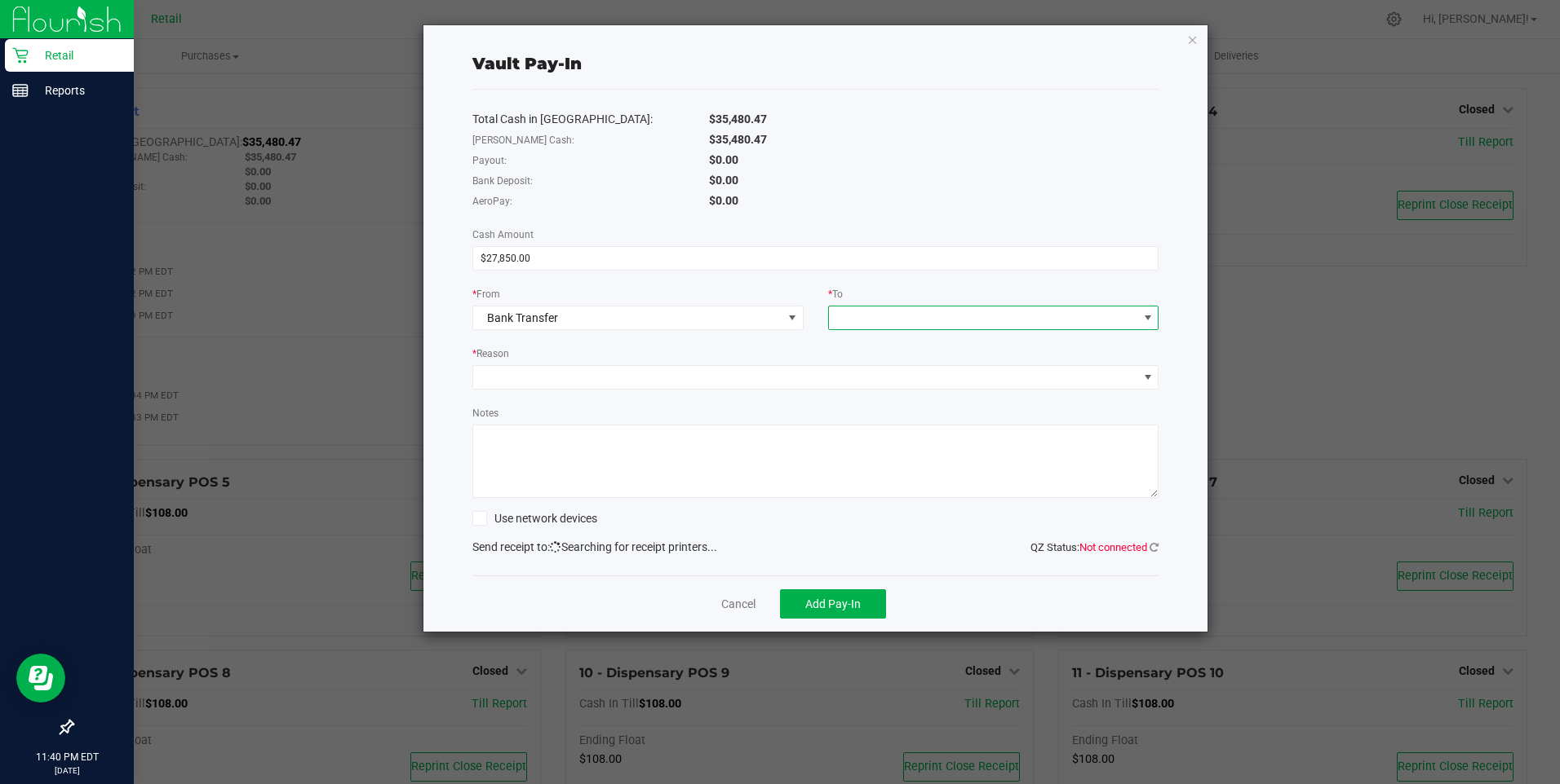
click at [1148, 315] on span at bounding box center [1147, 317] width 13 height 13
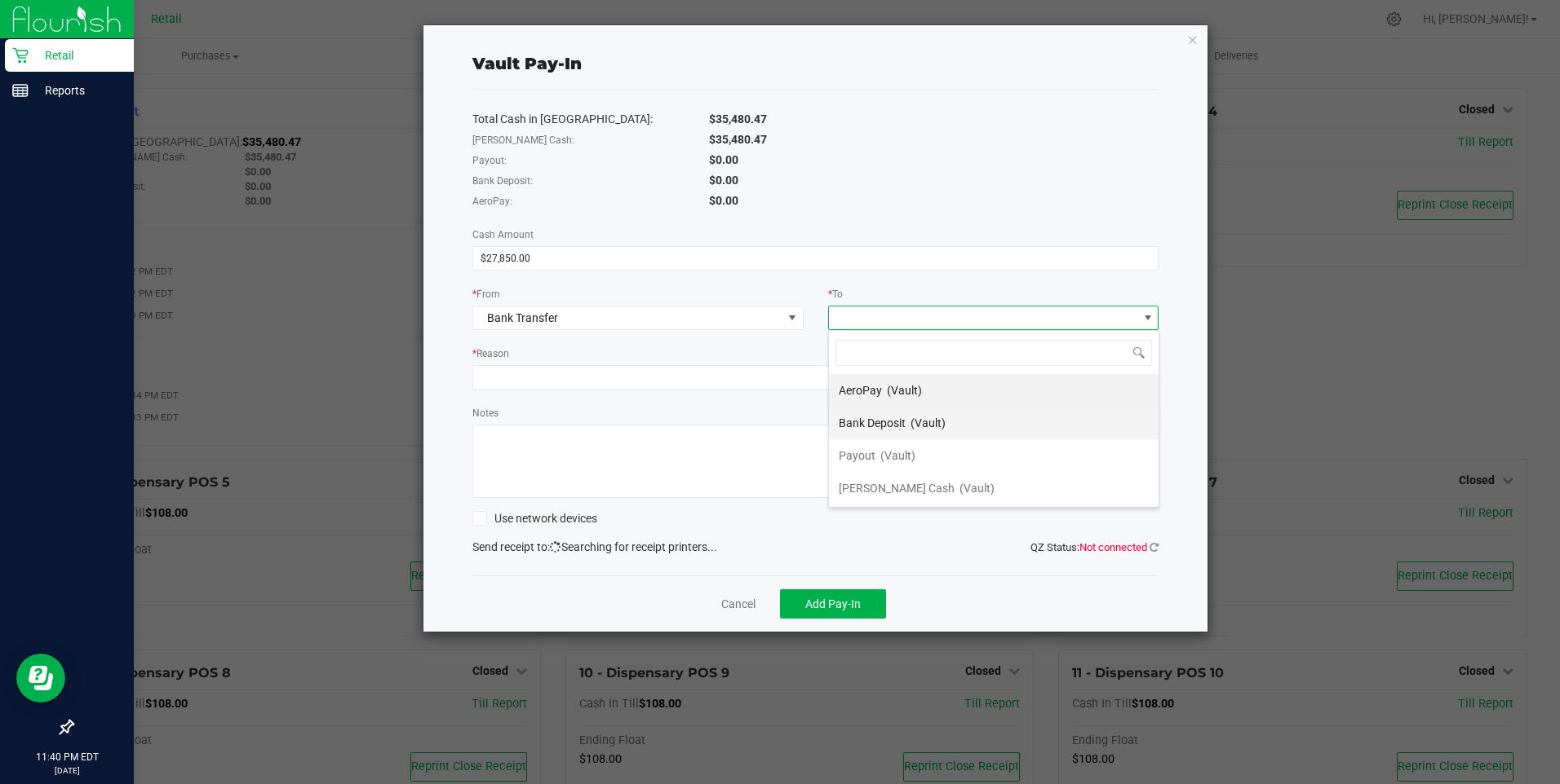
click at [935, 422] on span "(Vault)" at bounding box center [928, 422] width 35 height 13
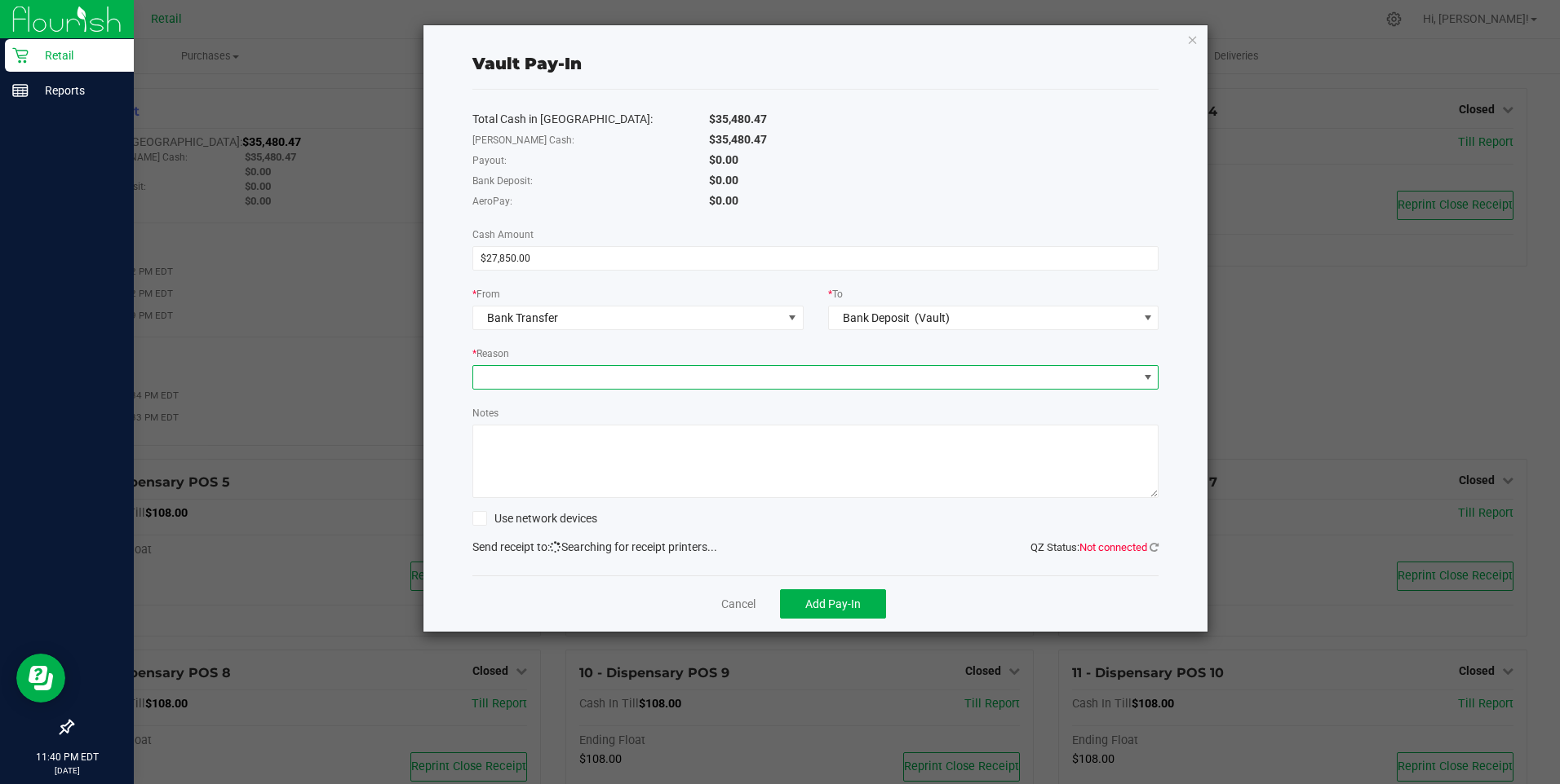
click at [544, 379] on span at bounding box center [806, 376] width 665 height 22
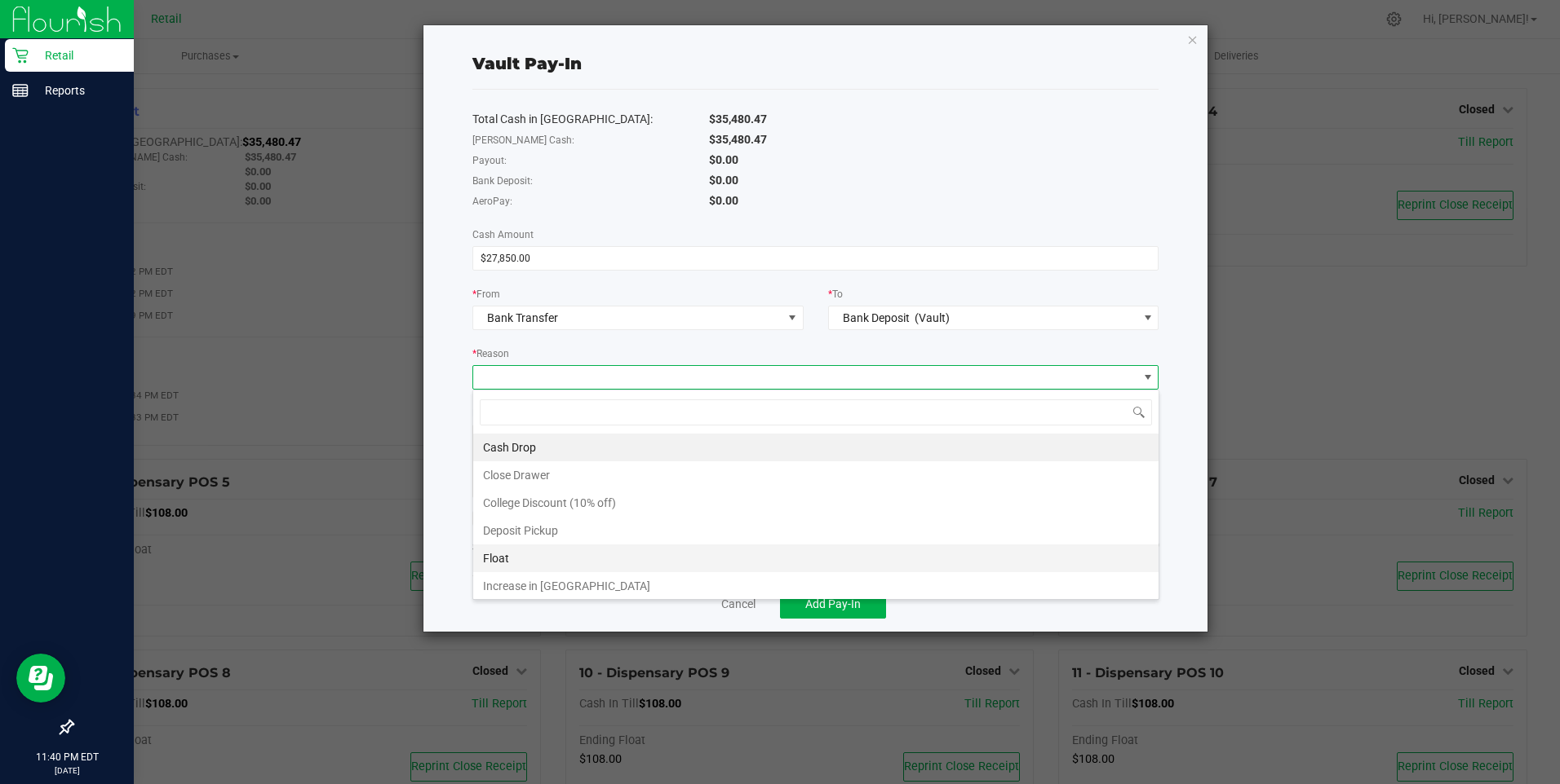
scroll to position [31, 0]
click at [515, 580] on li "Other" at bounding box center [816, 583] width 685 height 27
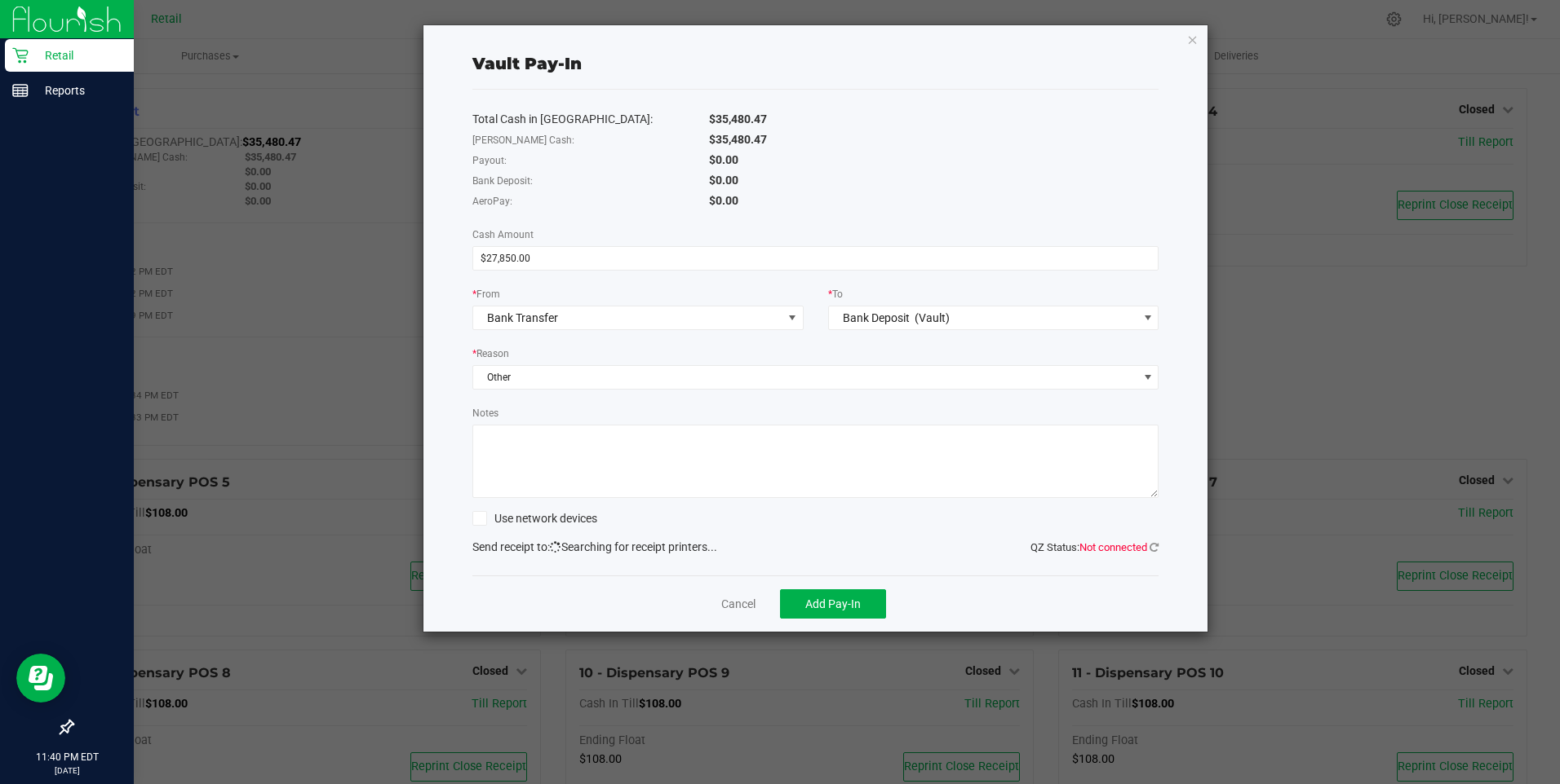
click at [501, 439] on textarea "Notes" at bounding box center [816, 461] width 687 height 73
type textarea "JG"
click at [834, 600] on span "Add Pay-In" at bounding box center [832, 604] width 56 height 13
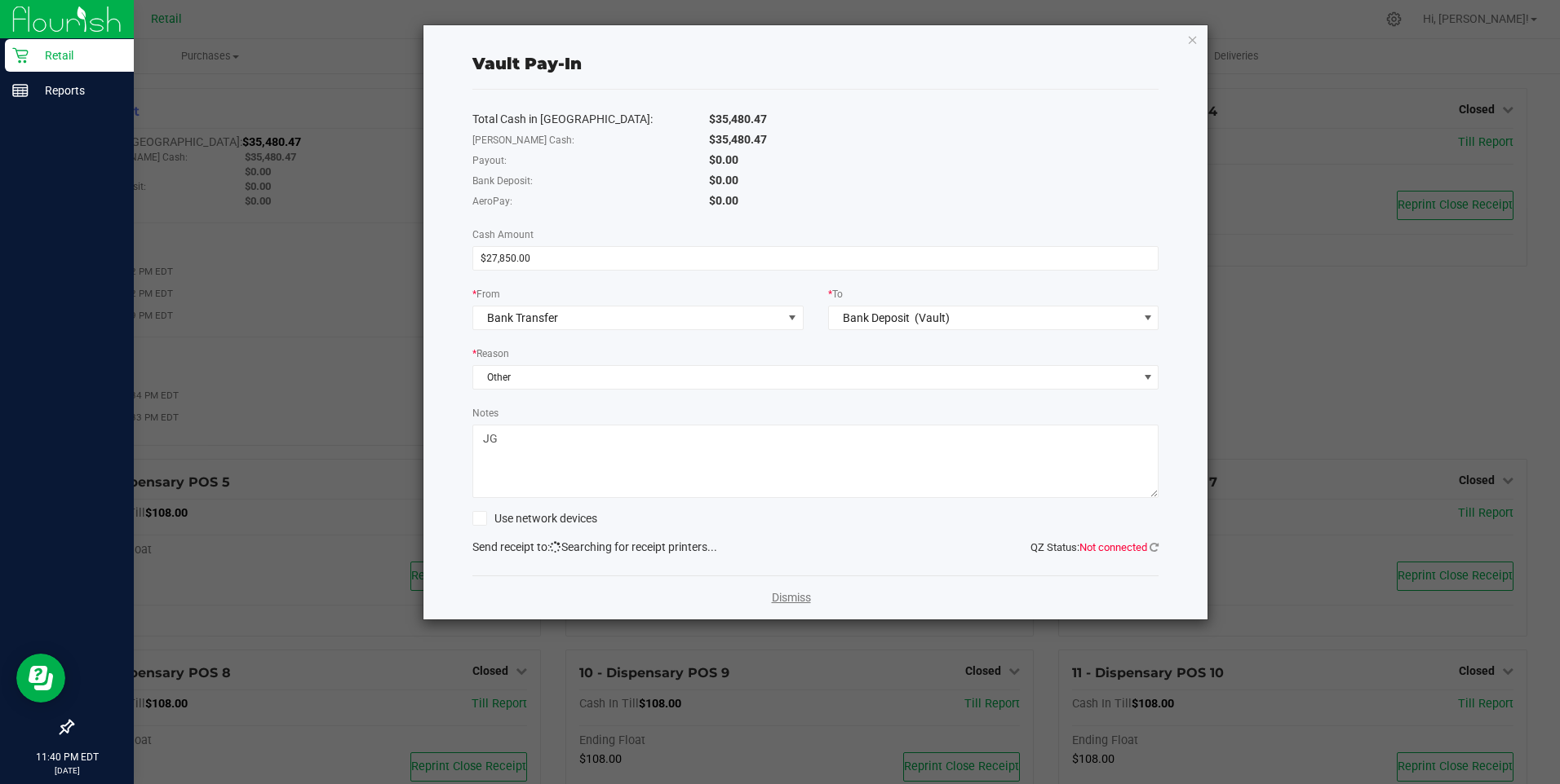
click at [799, 599] on link "Dismiss" at bounding box center [791, 599] width 39 height 18
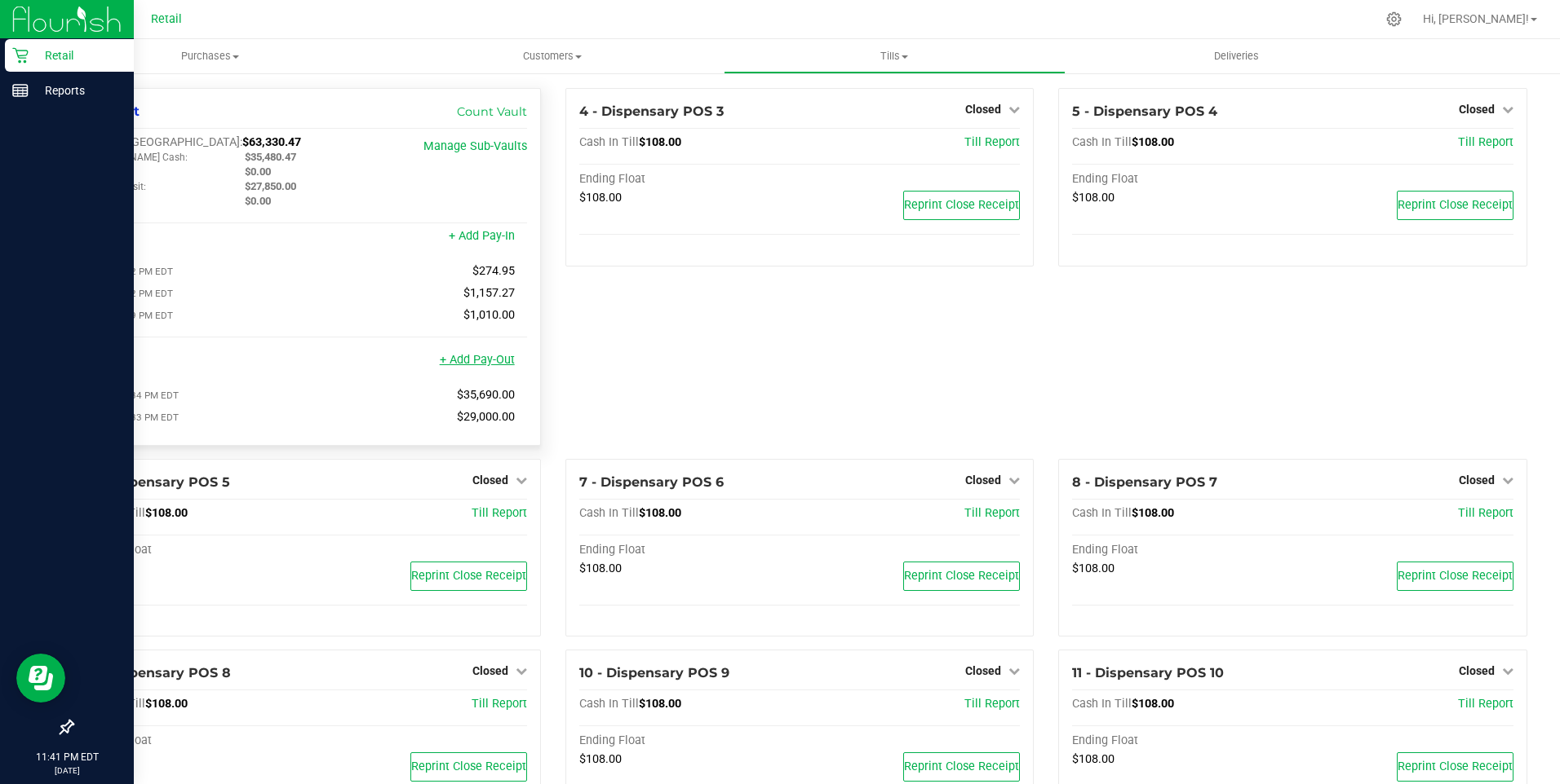
click at [468, 366] on link "+ Add Pay-Out" at bounding box center [477, 360] width 75 height 14
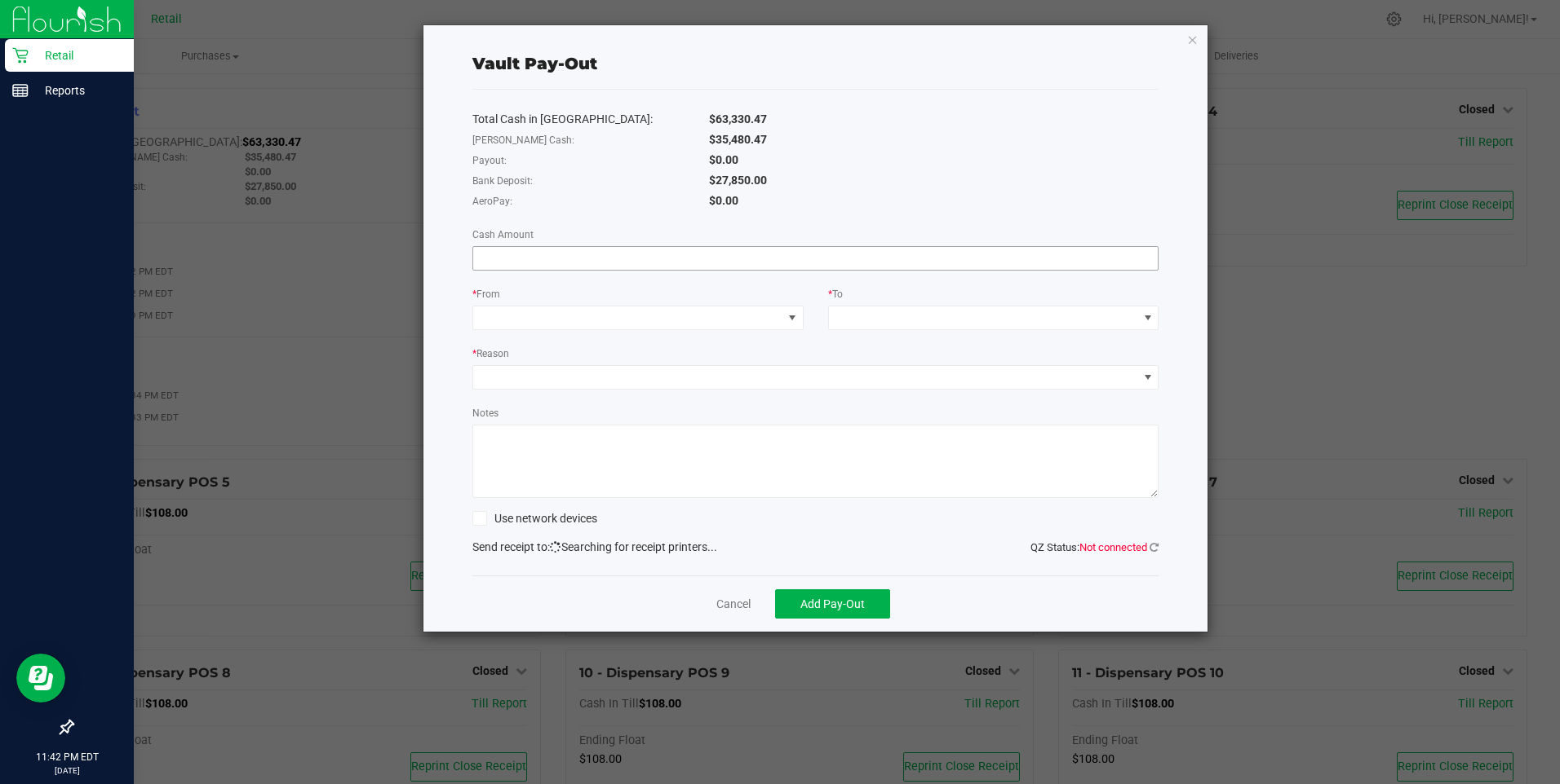
click at [505, 263] on input at bounding box center [816, 257] width 685 height 22
type input "$27,850.00"
click at [797, 317] on span at bounding box center [791, 317] width 13 height 13
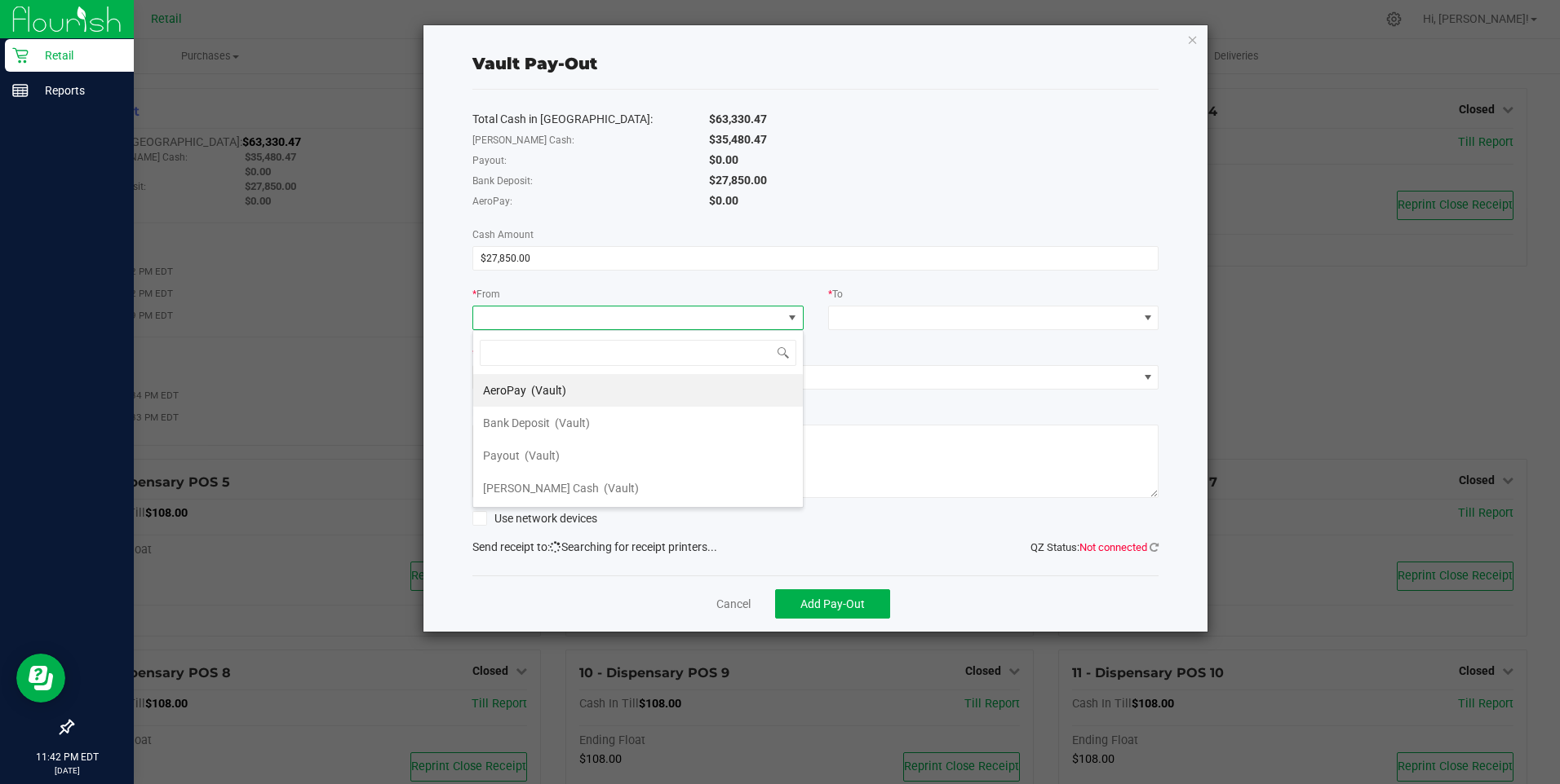
scroll to position [24, 332]
click at [526, 419] on span "Bank Deposit" at bounding box center [516, 422] width 67 height 13
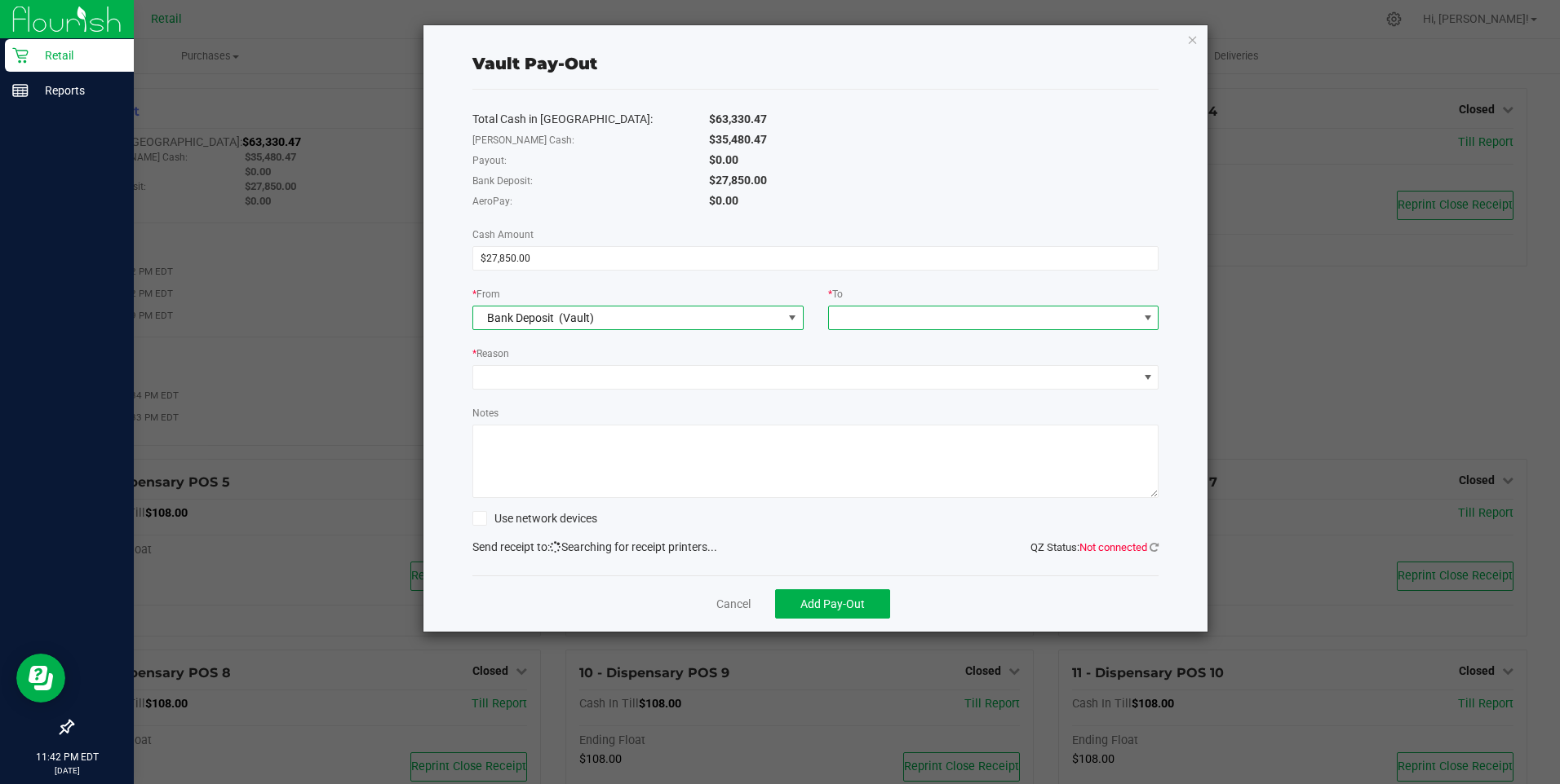
click at [1148, 316] on span at bounding box center [1147, 317] width 13 height 13
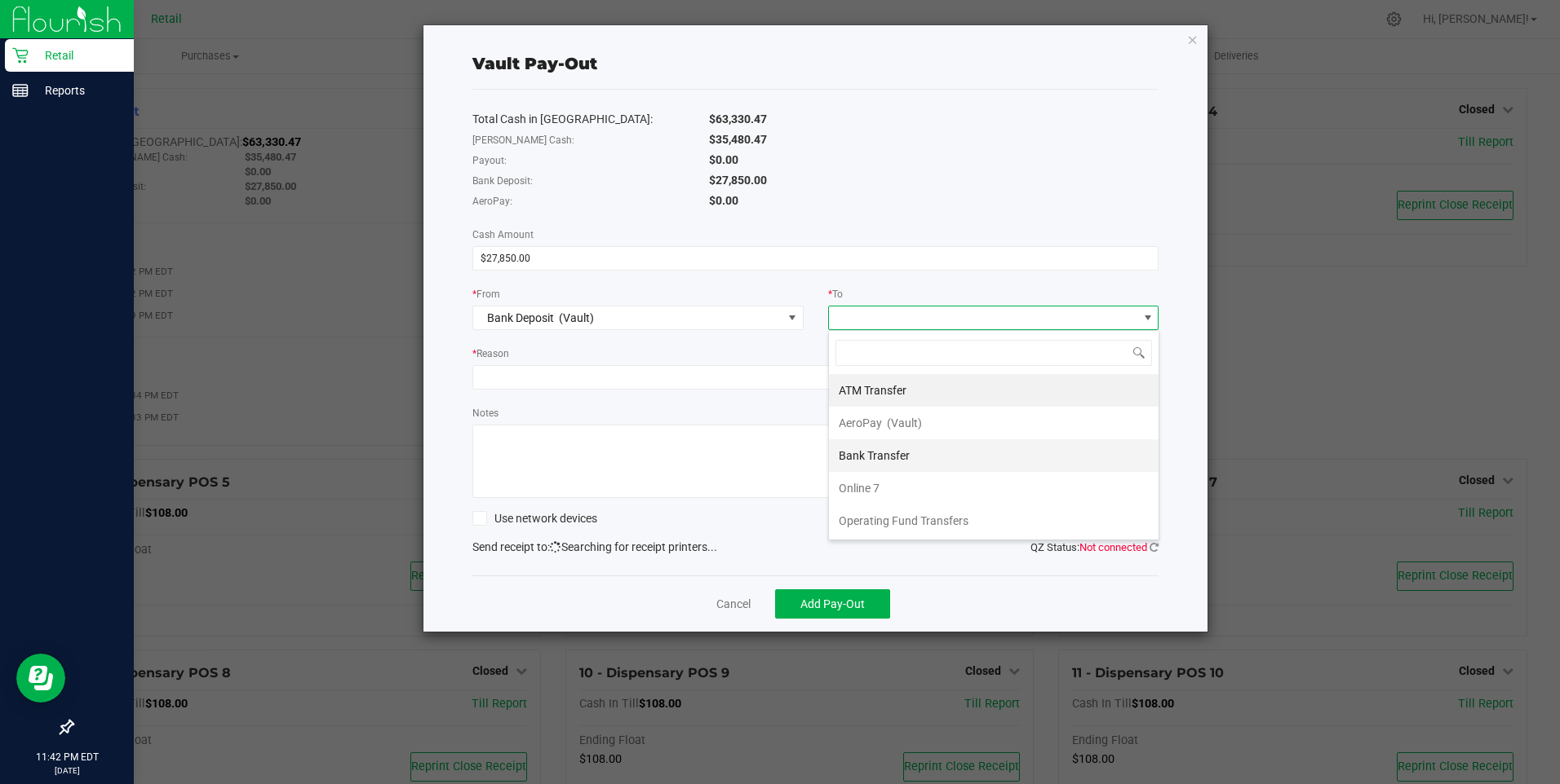
click at [895, 451] on span "Bank Transfer" at bounding box center [874, 455] width 71 height 13
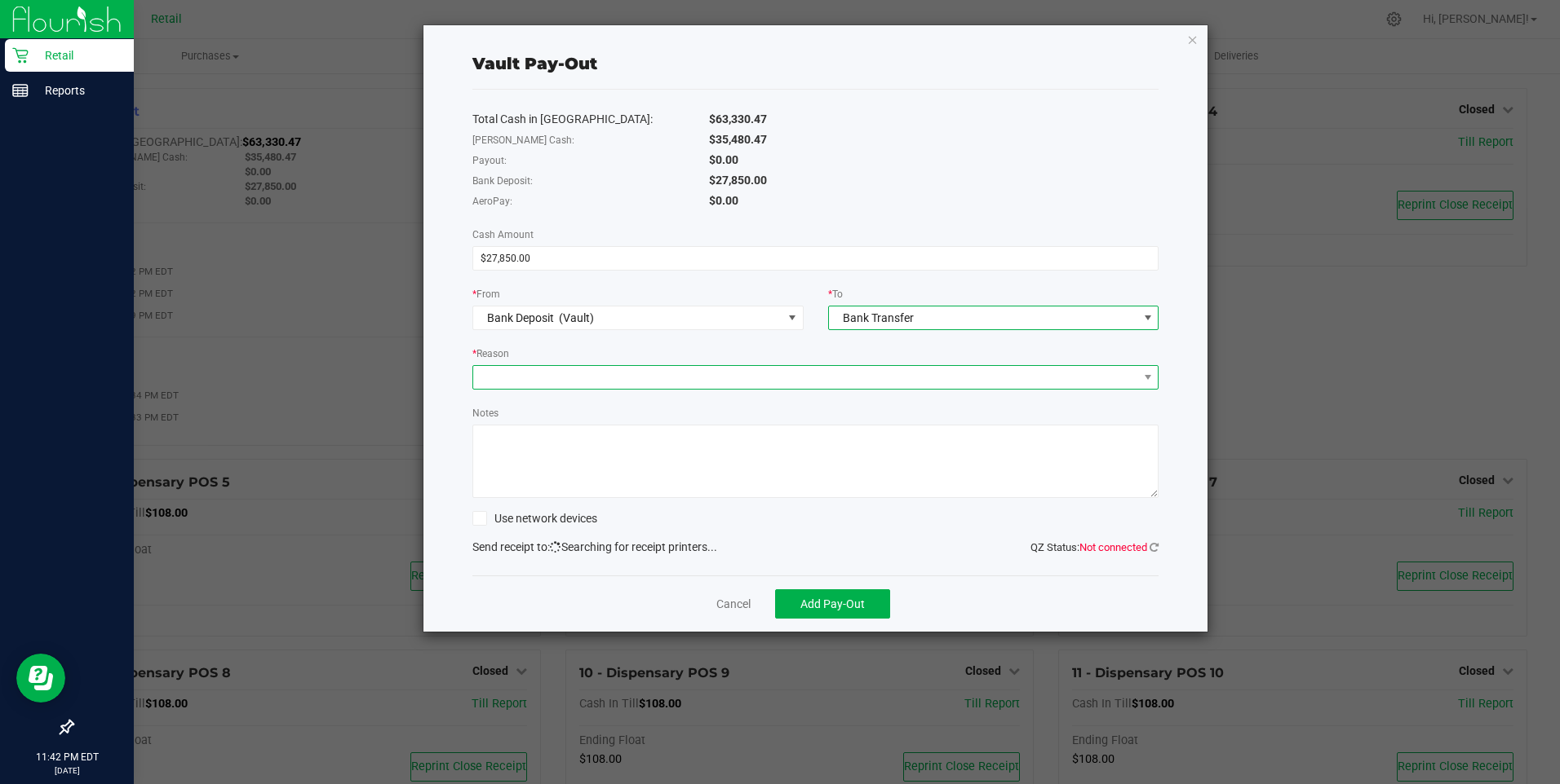
click at [494, 378] on span at bounding box center [806, 376] width 665 height 22
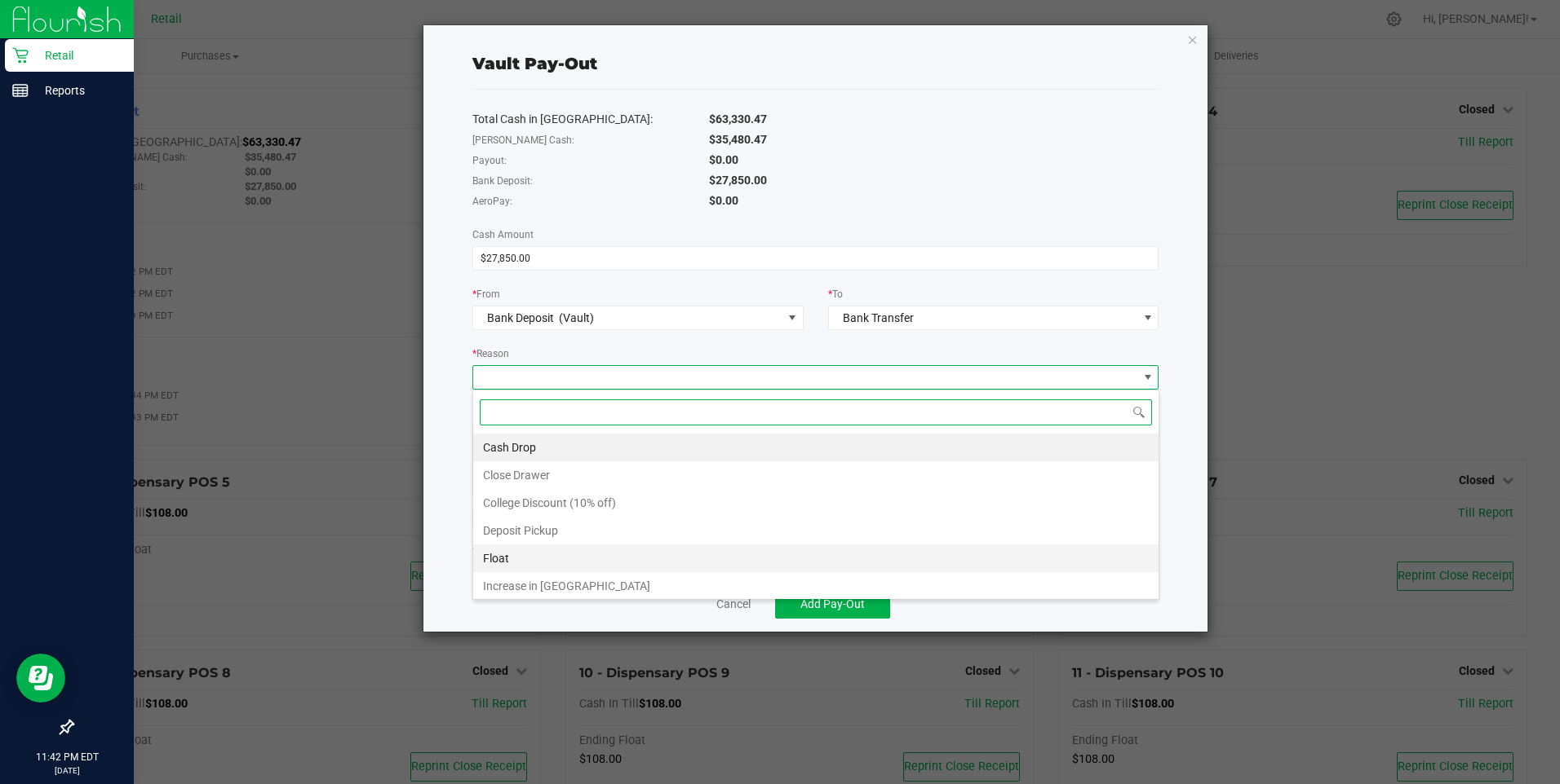
scroll to position [31, 0]
click at [510, 572] on li "Other" at bounding box center [816, 583] width 685 height 27
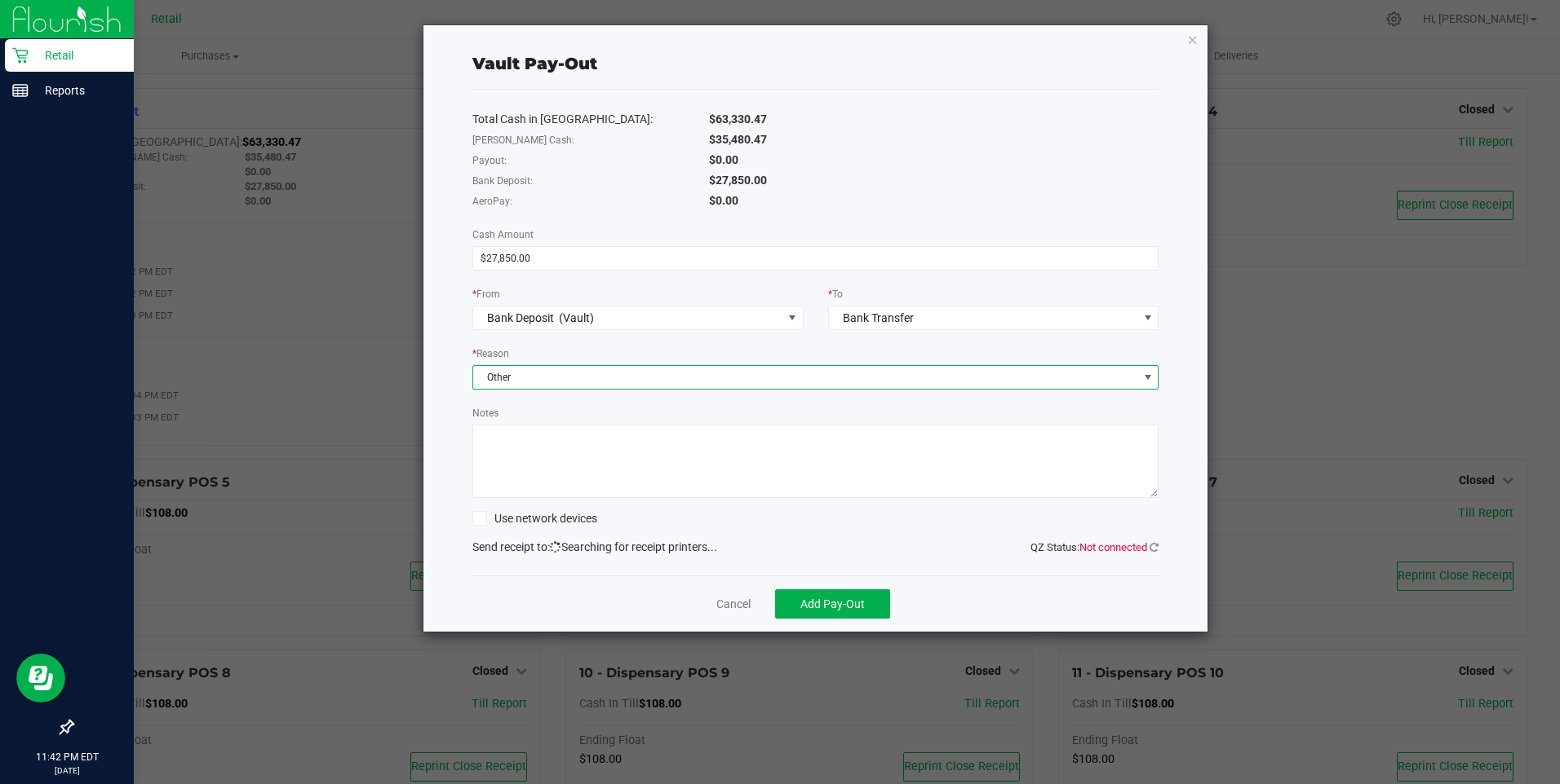
click at [531, 441] on textarea "Notes" at bounding box center [816, 461] width 687 height 73
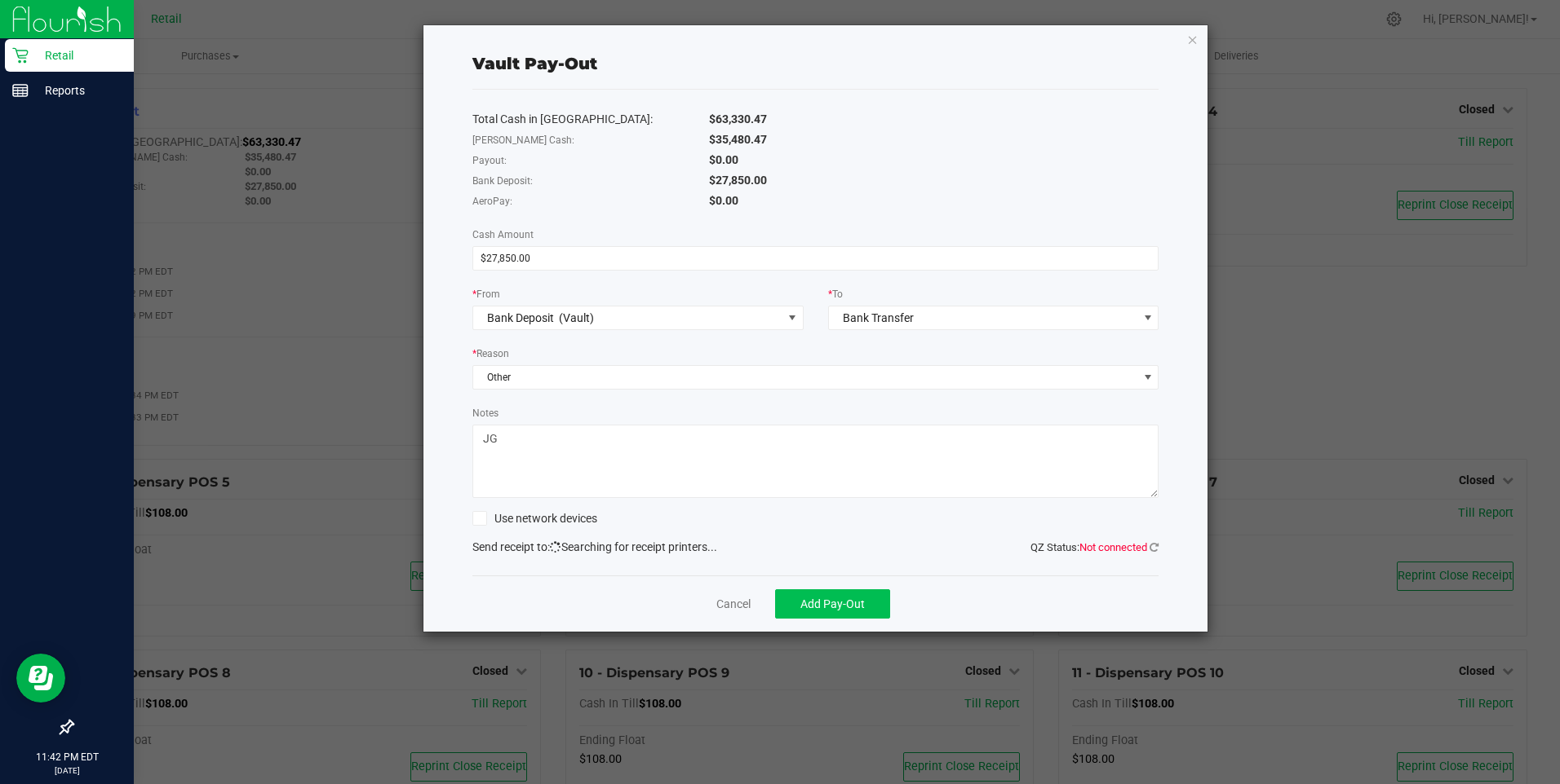
type textarea "JG"
click at [842, 607] on span "Add Pay-Out" at bounding box center [832, 604] width 64 height 13
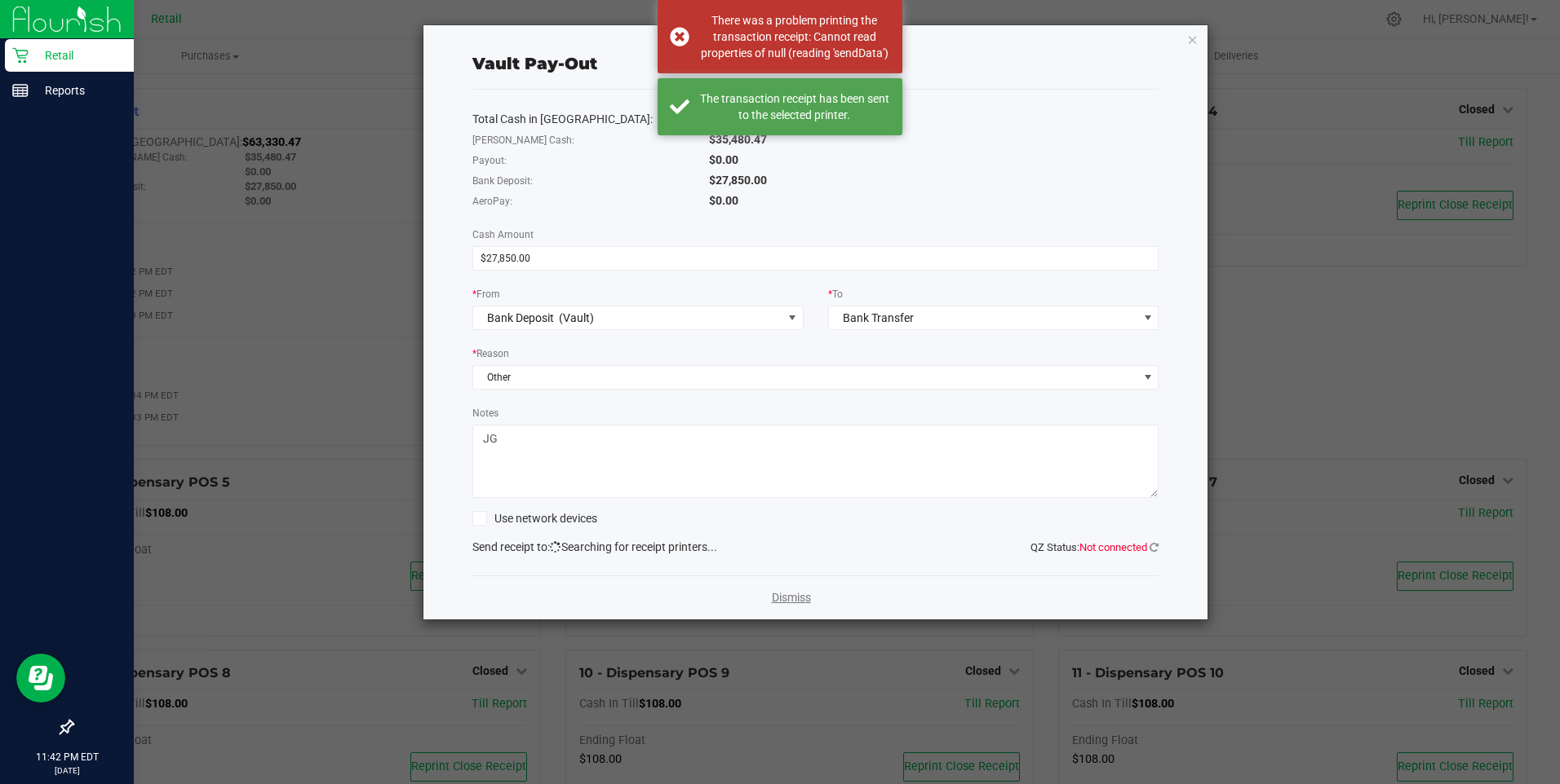
click at [793, 600] on link "Dismiss" at bounding box center [791, 599] width 39 height 18
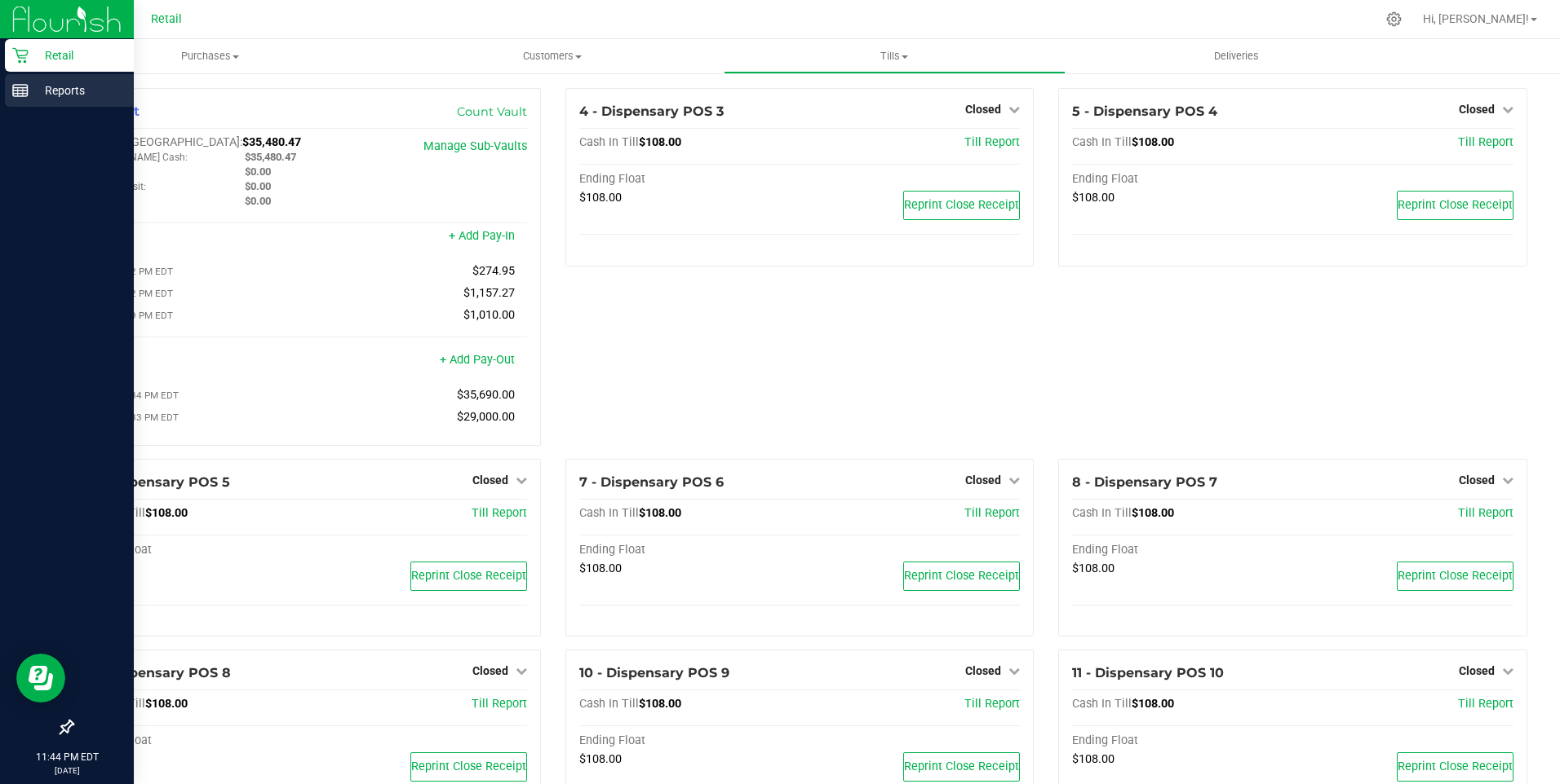
click at [58, 86] on p "Reports" at bounding box center [77, 91] width 98 height 20
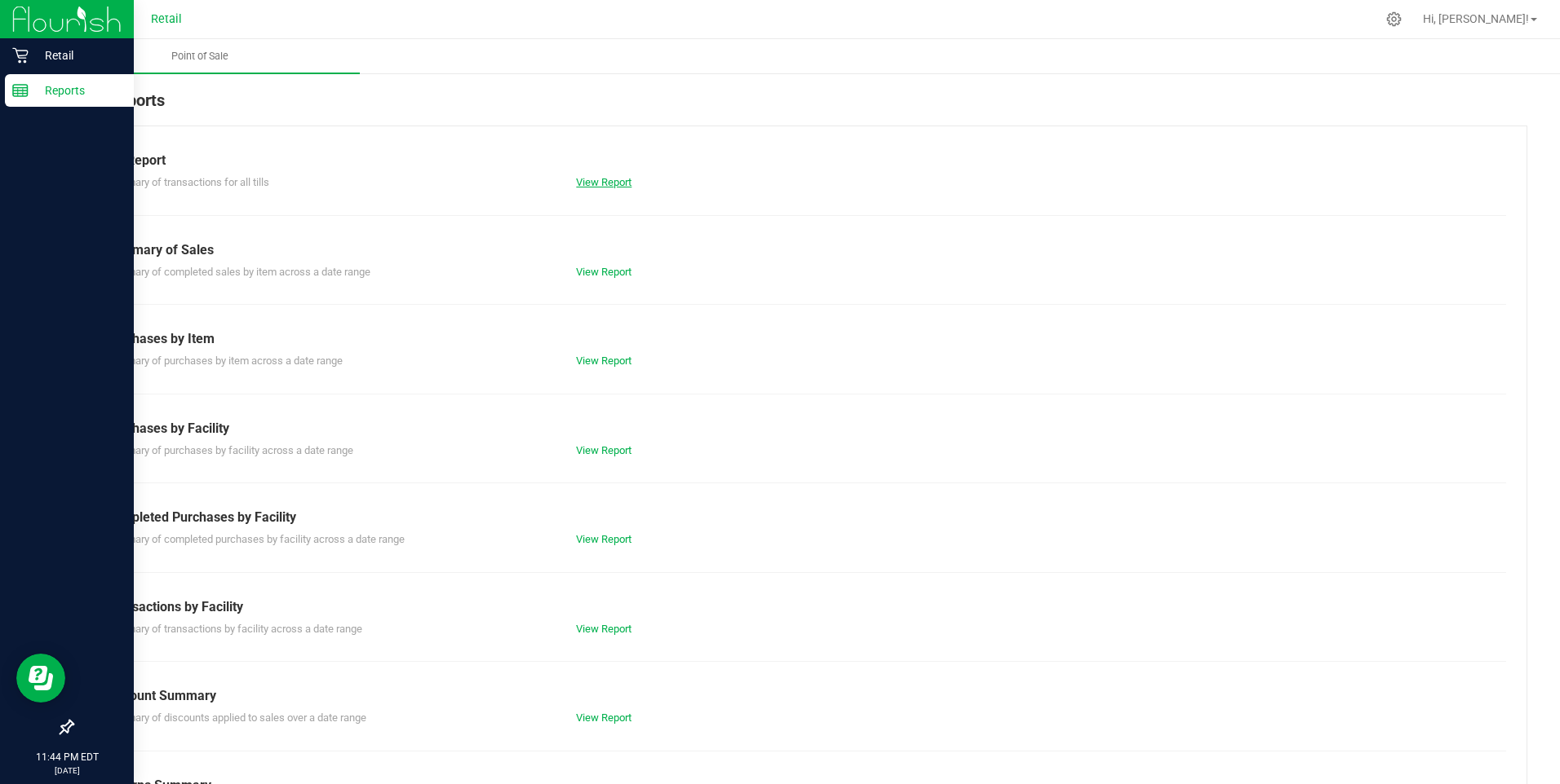
click at [605, 181] on link "View Report" at bounding box center [603, 182] width 56 height 13
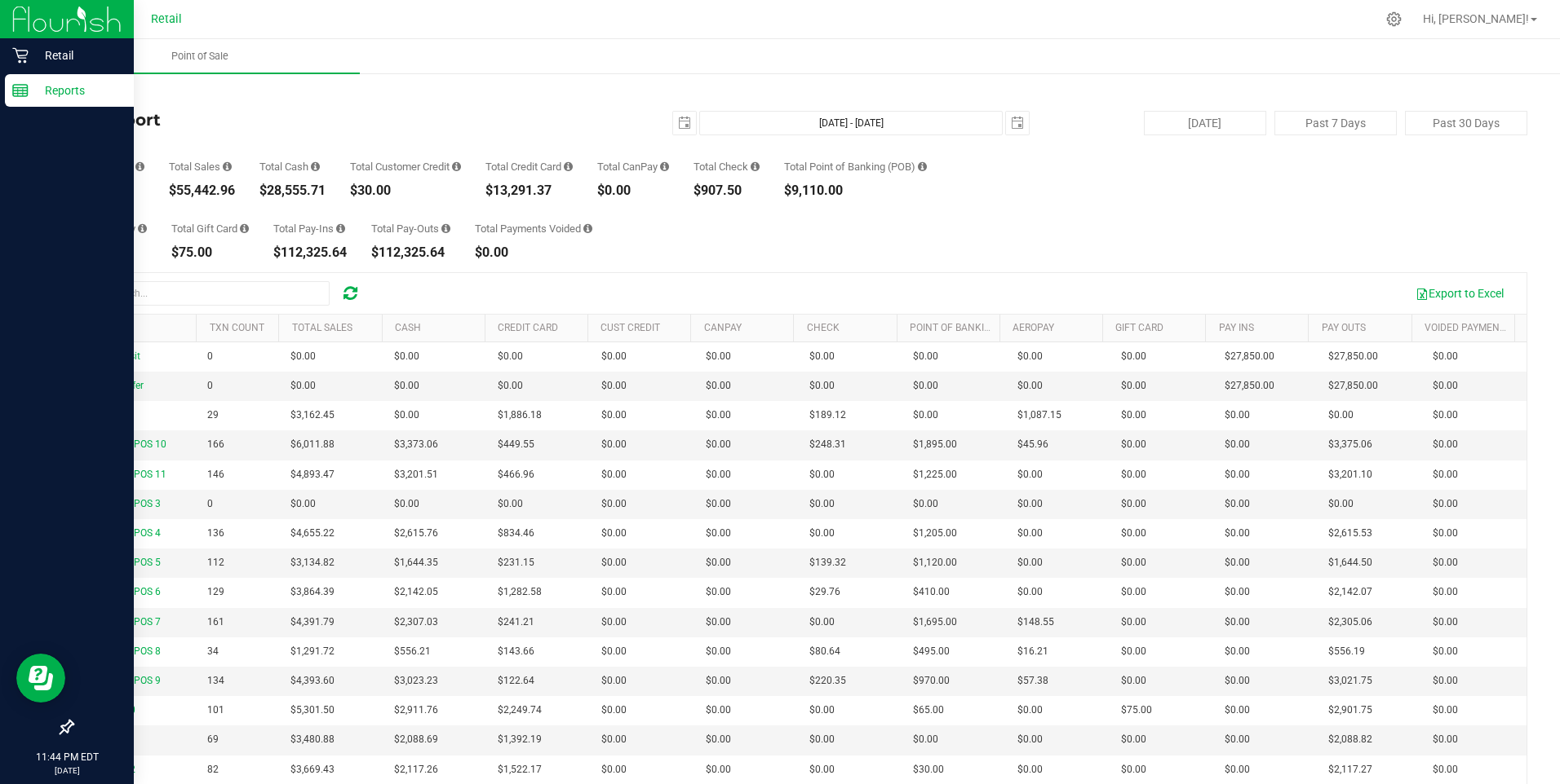
click at [52, 92] on p "Reports" at bounding box center [77, 91] width 98 height 20
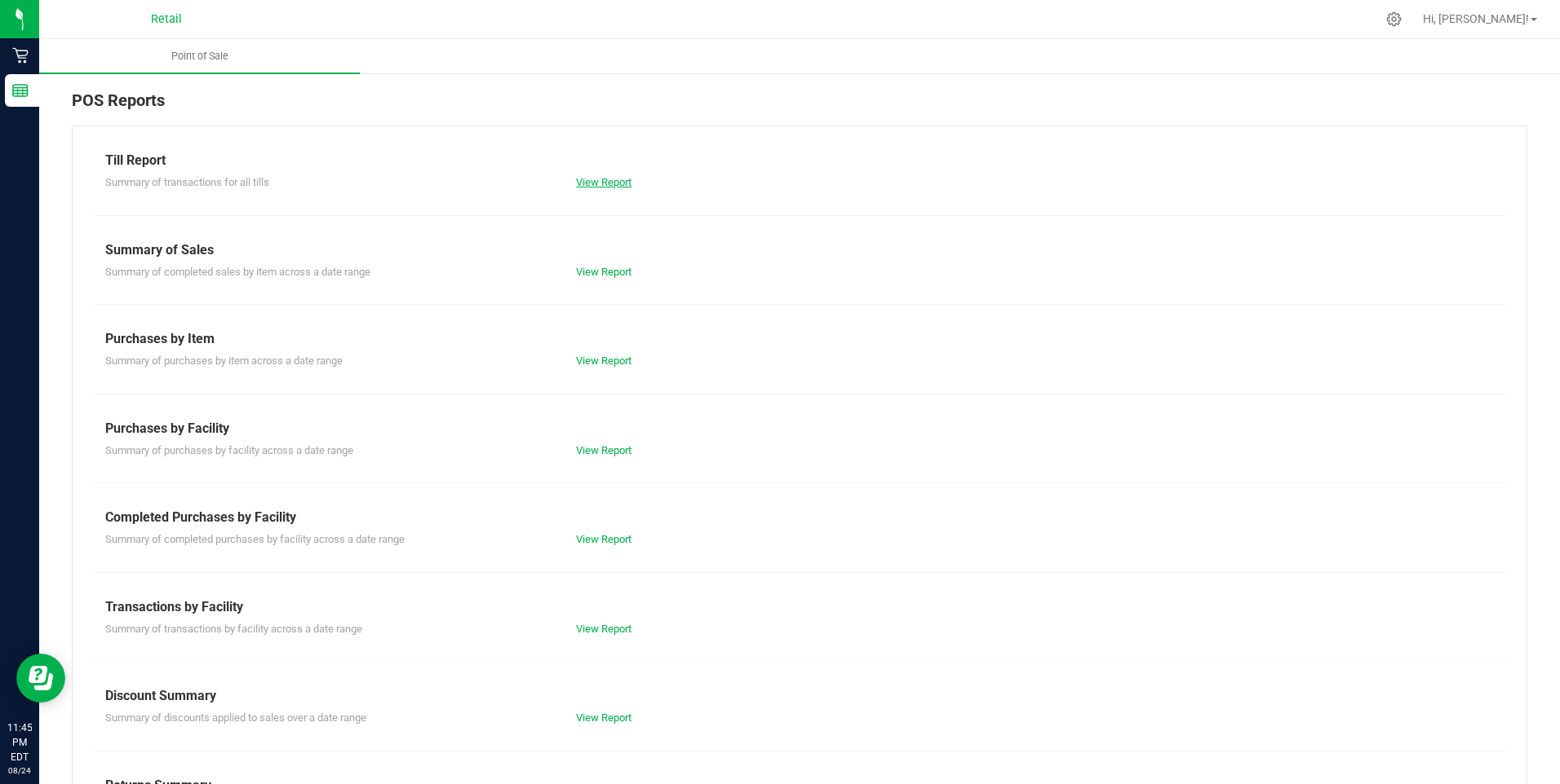
click at [590, 181] on link "View Report" at bounding box center [603, 182] width 56 height 13
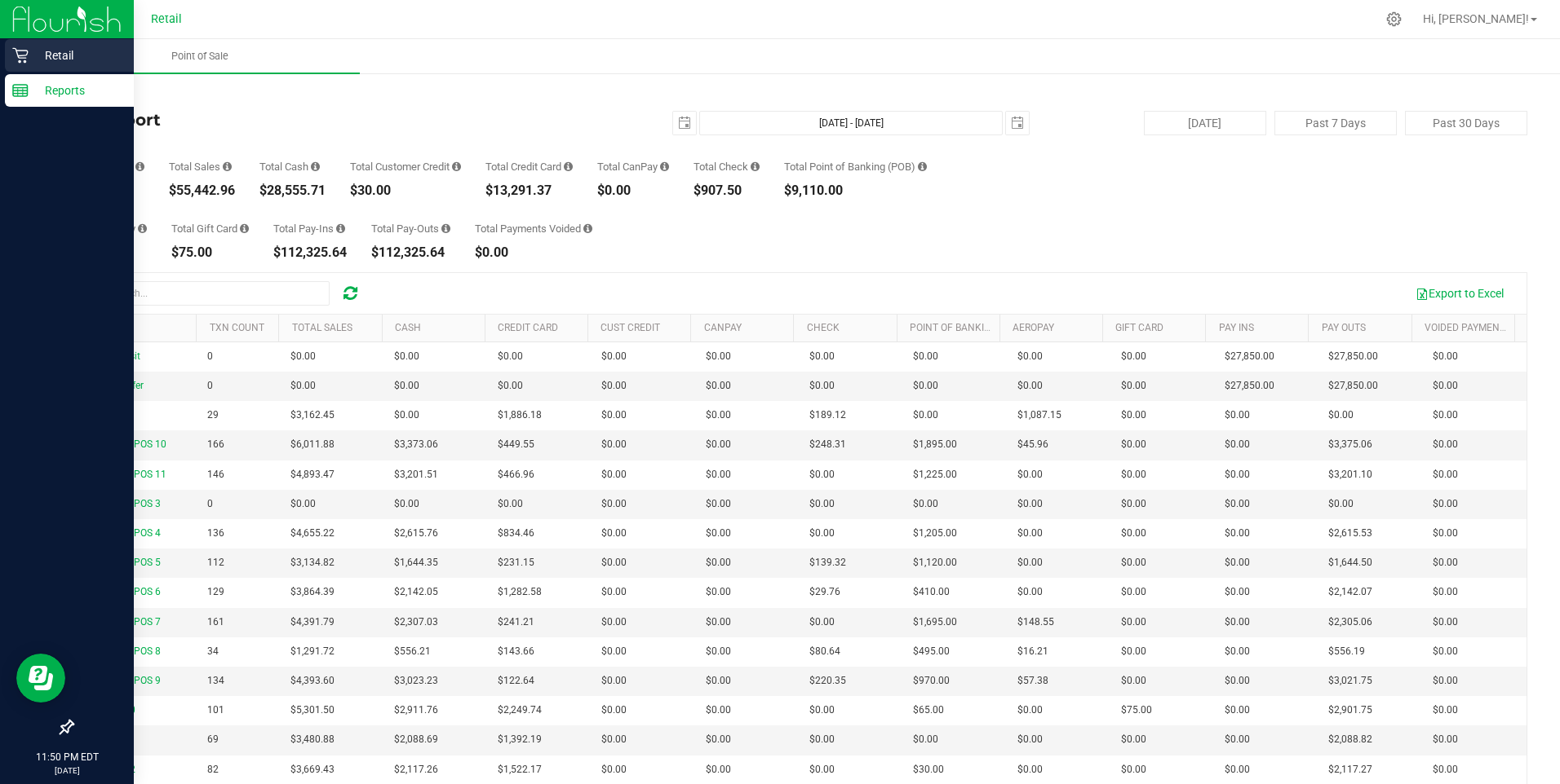
click at [66, 54] on p "Retail" at bounding box center [77, 56] width 98 height 20
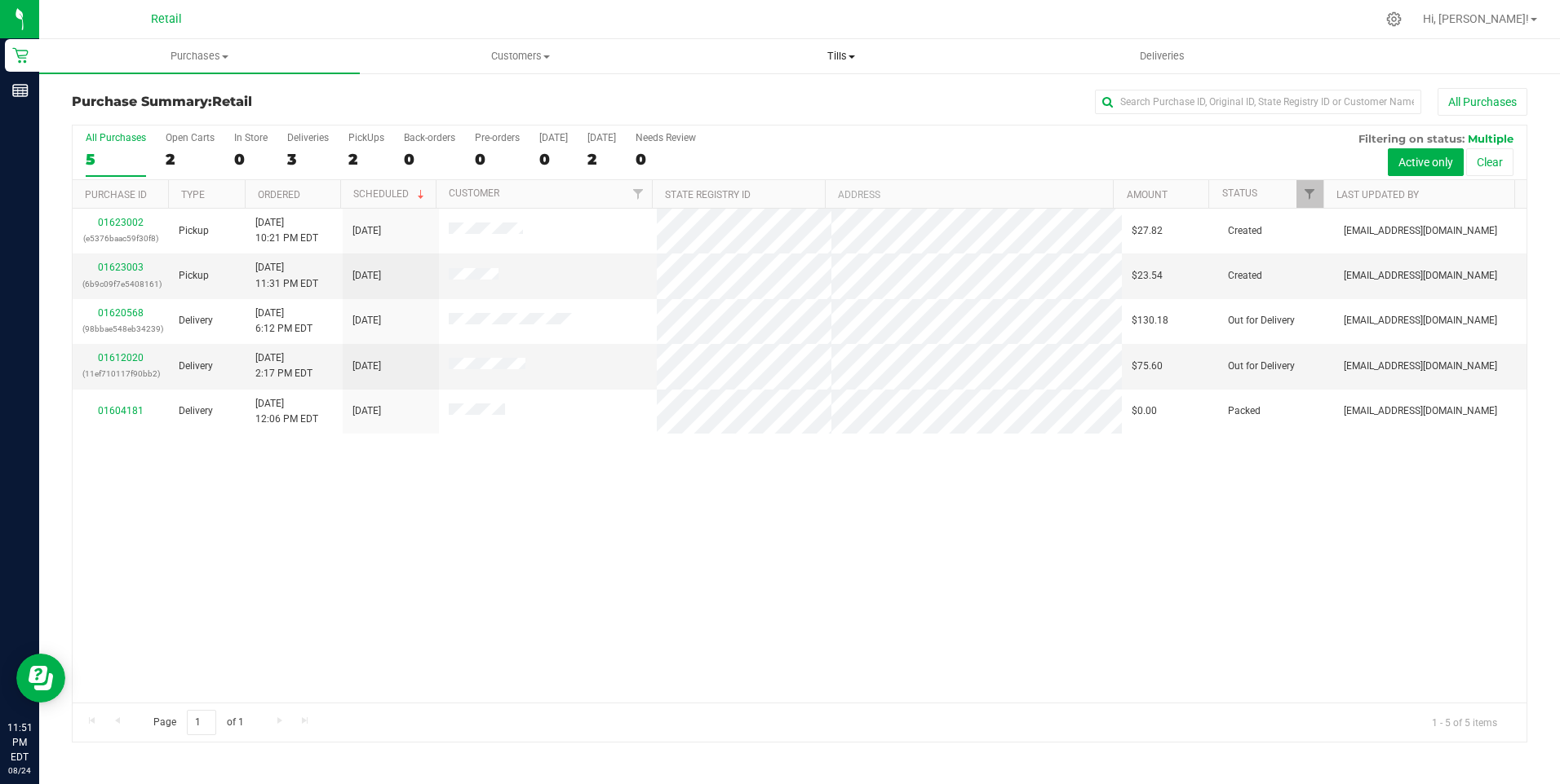
click at [837, 50] on span "Tills" at bounding box center [841, 56] width 319 height 15
click at [754, 94] on span "Manage tills" at bounding box center [736, 98] width 110 height 14
